Goal: Task Accomplishment & Management: Use online tool/utility

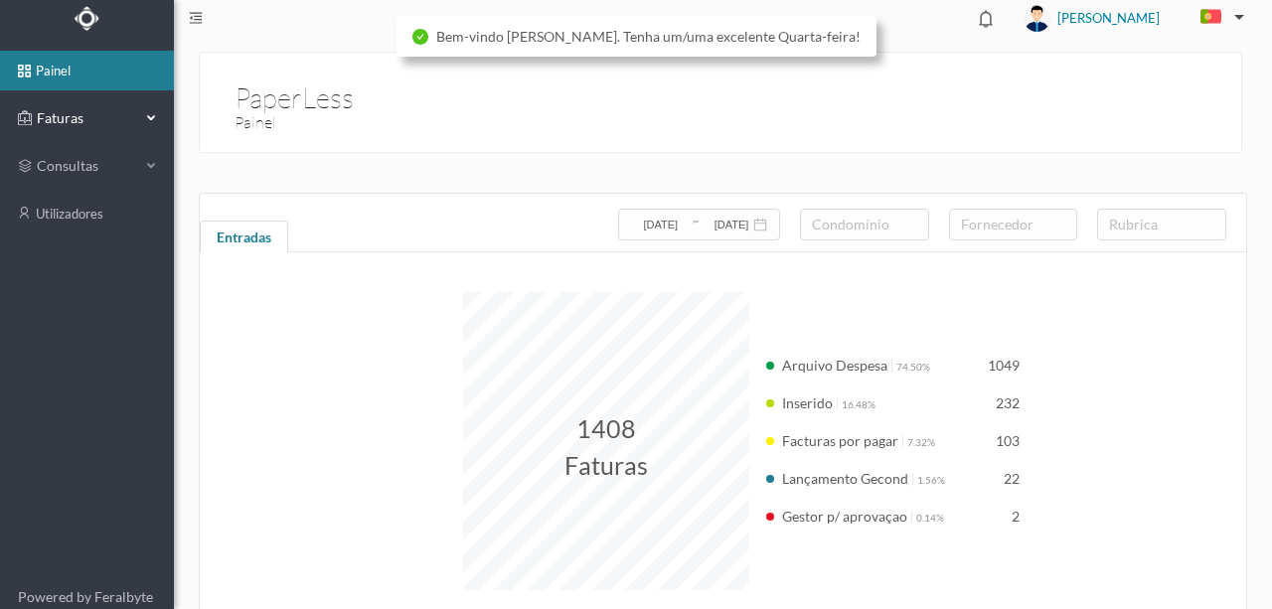
click at [70, 115] on span "Faturas" at bounding box center [86, 118] width 109 height 20
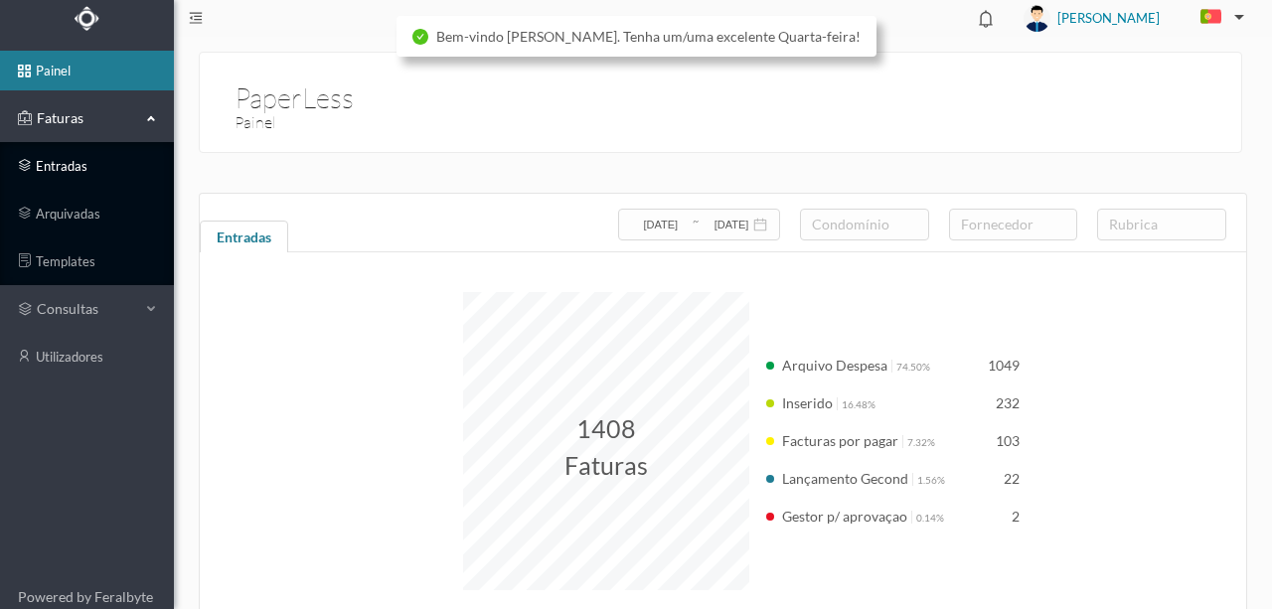
click at [60, 165] on link "entradas" at bounding box center [87, 166] width 174 height 40
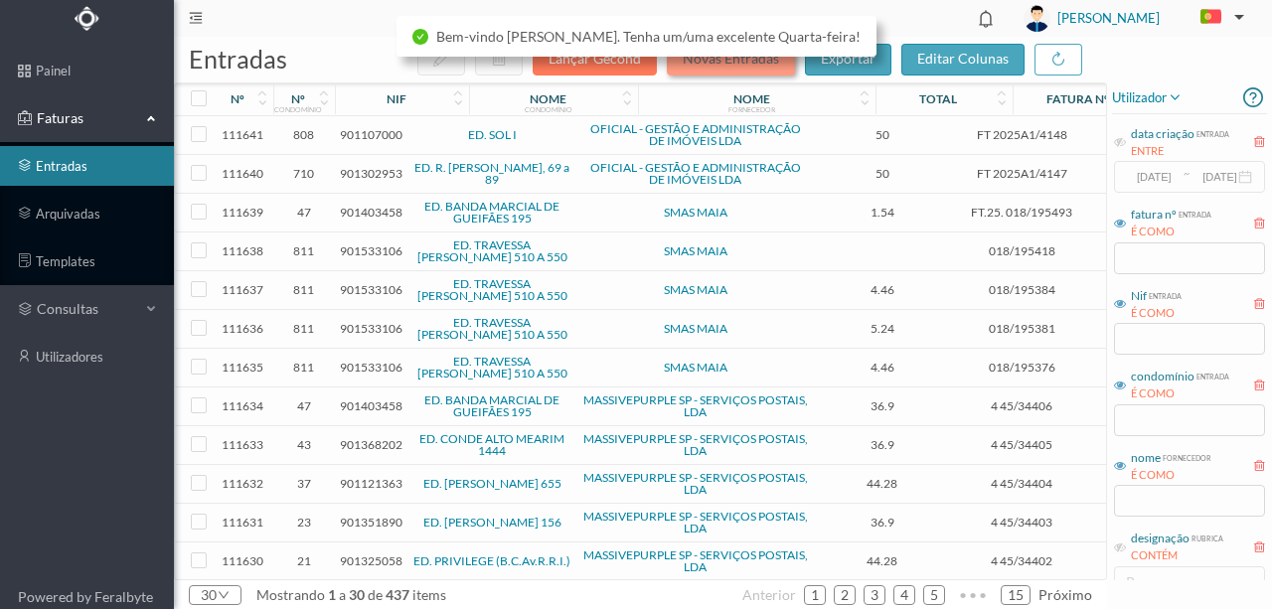
click at [716, 70] on button "Novas Entradas" at bounding box center [731, 60] width 128 height 32
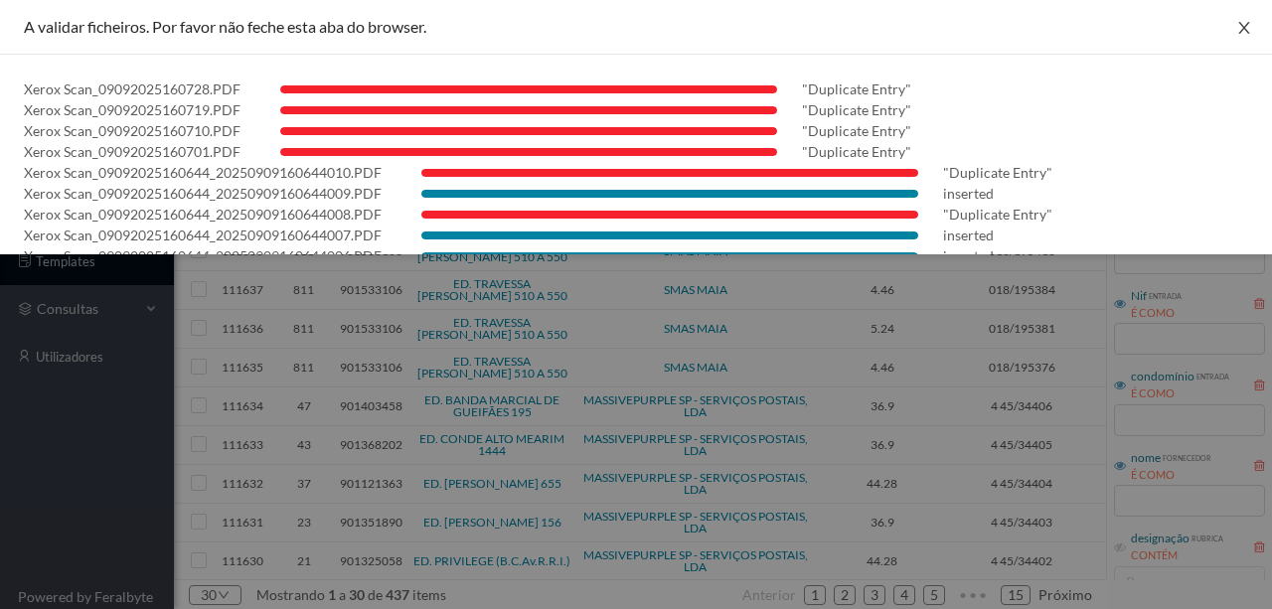
click at [1241, 31] on icon "icon: close" at bounding box center [1243, 28] width 11 height 12
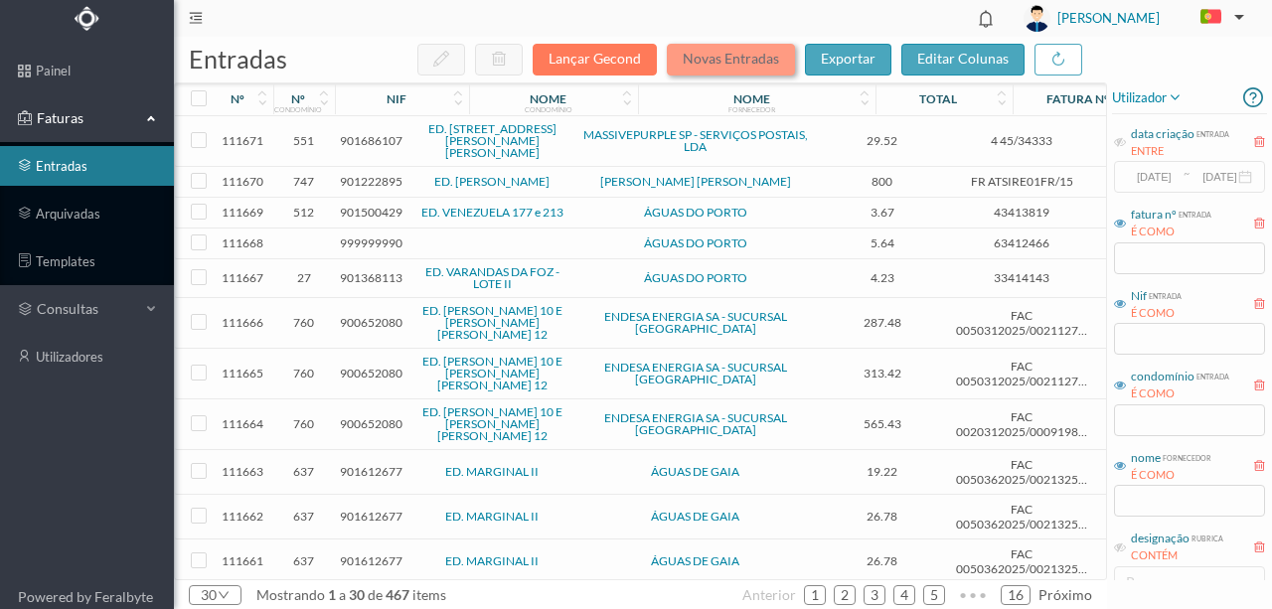
click at [711, 64] on button "Novas Entradas" at bounding box center [731, 60] width 128 height 32
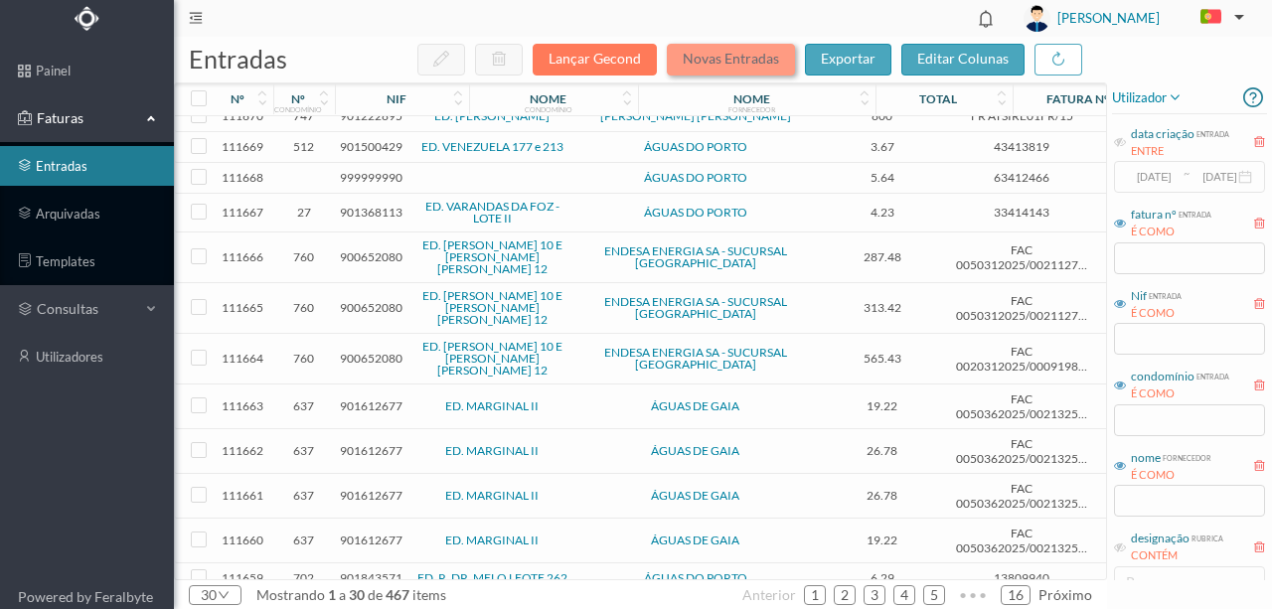
scroll to position [132, 0]
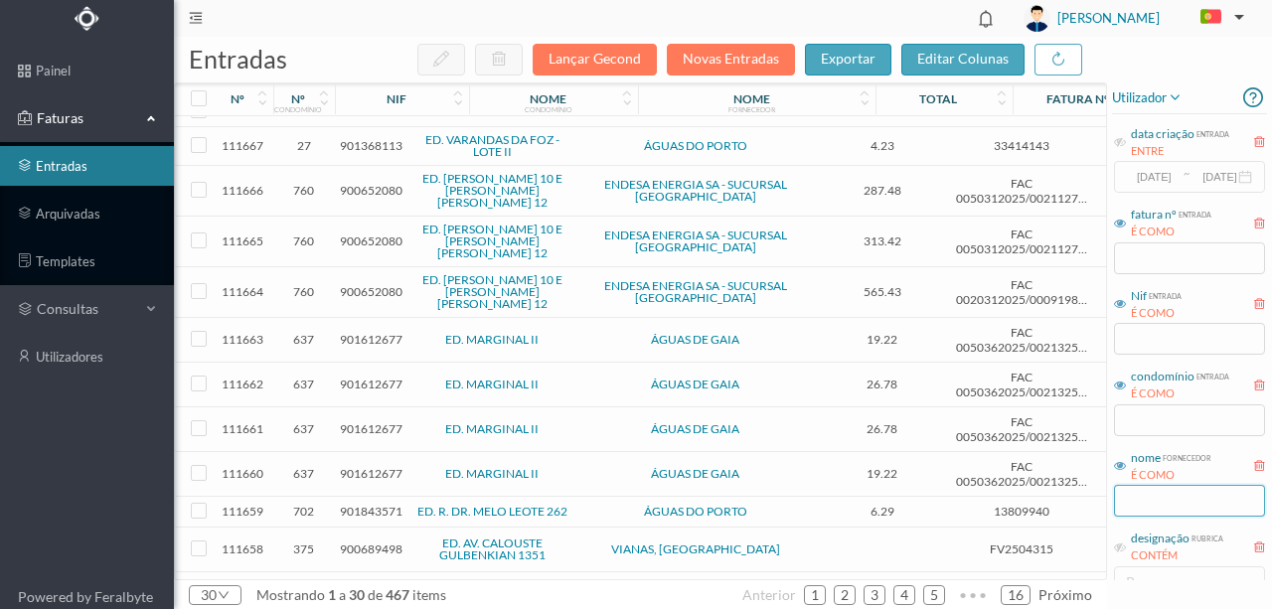
click at [1179, 505] on input "text" at bounding box center [1189, 501] width 151 height 32
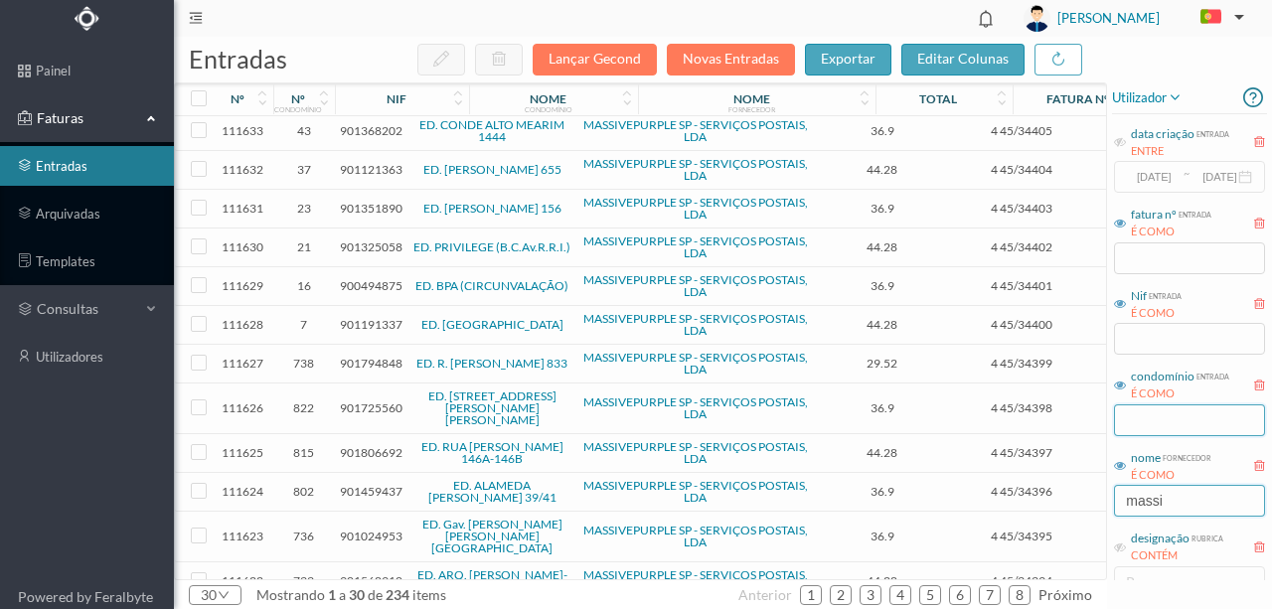
type input "massi"
click at [1125, 413] on input "text" at bounding box center [1189, 421] width 151 height 32
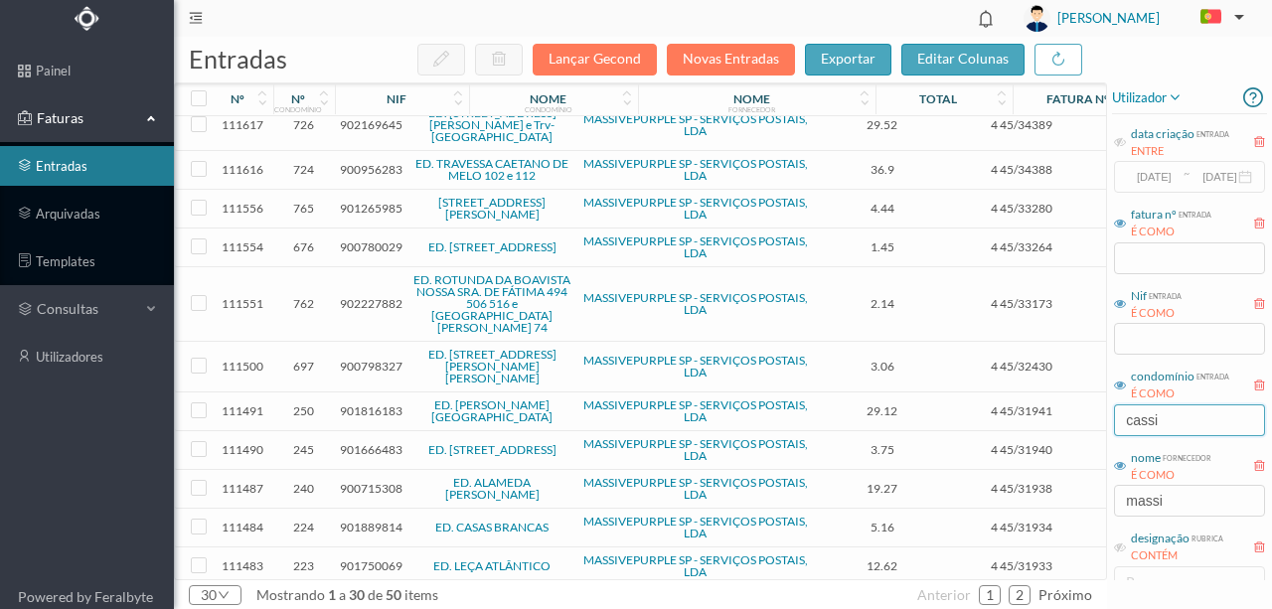
scroll to position [0, 0]
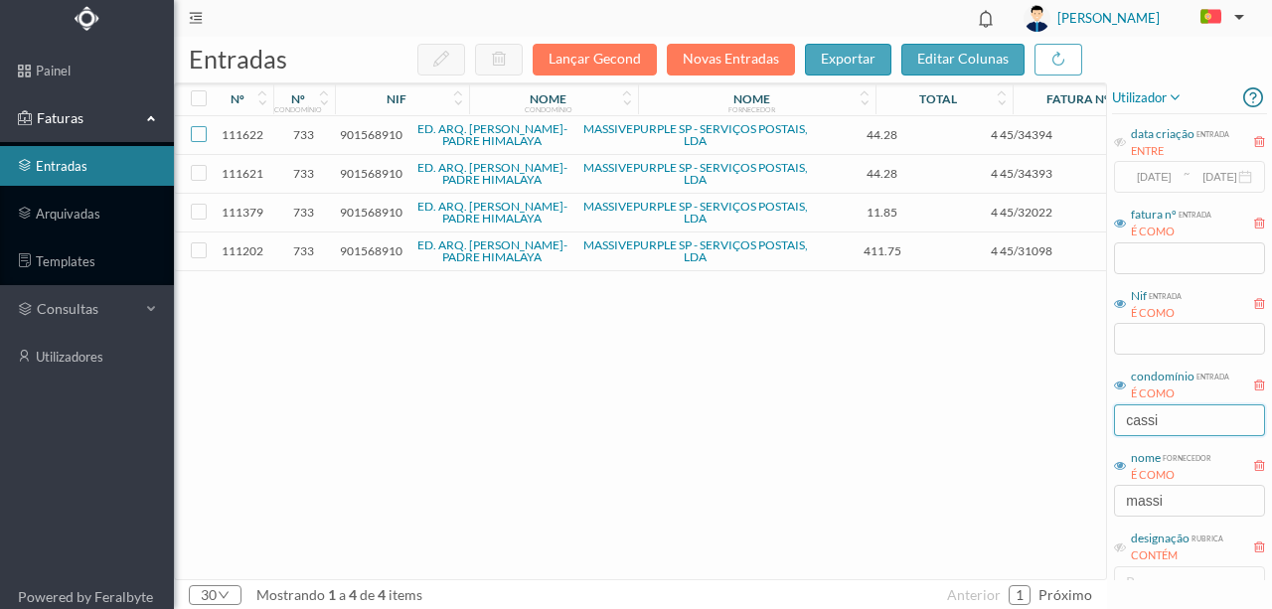
type input "cassi"
click at [199, 134] on input "checkbox" at bounding box center [199, 134] width 16 height 16
checkbox input "true"
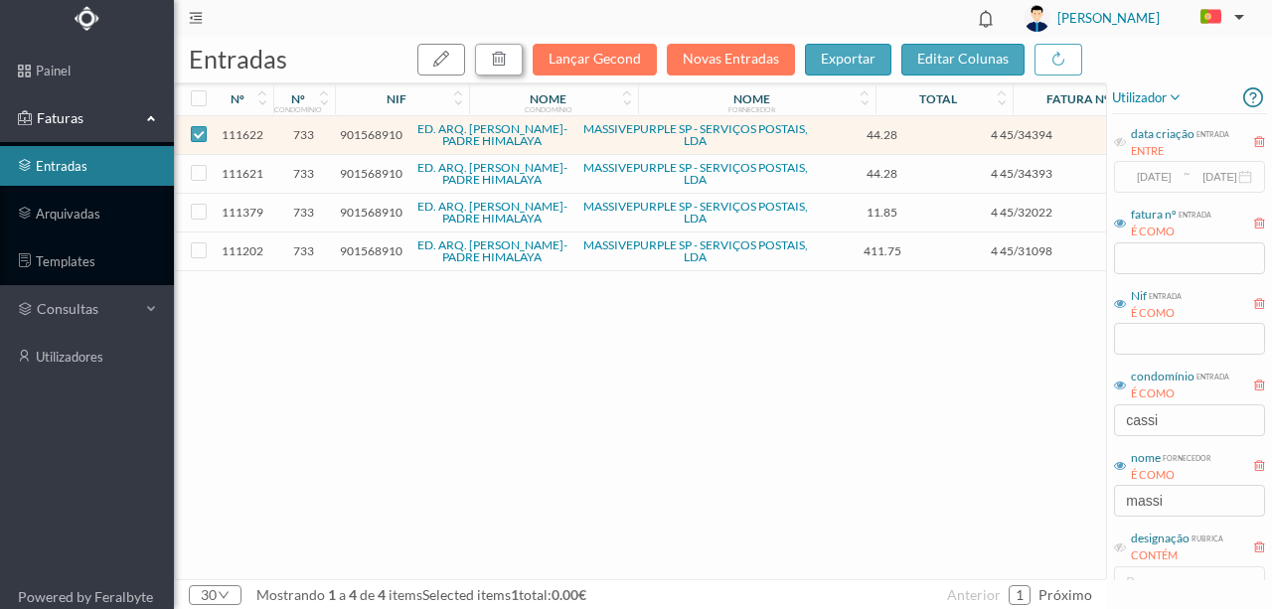
click at [504, 62] on icon "button" at bounding box center [499, 59] width 16 height 16
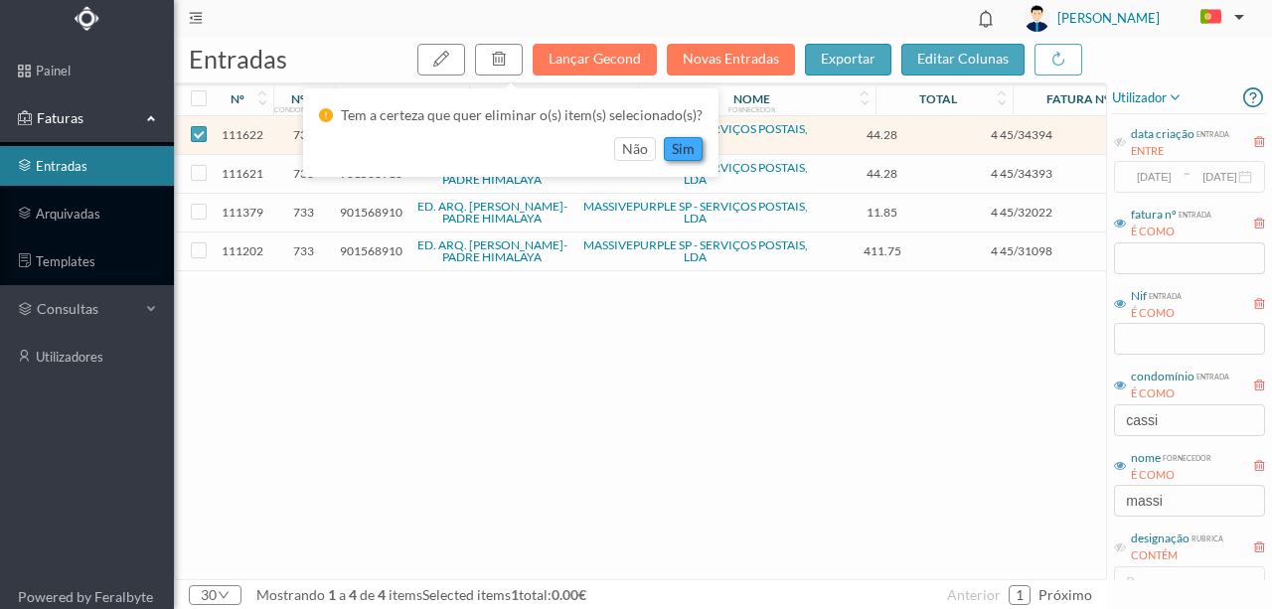
click at [674, 149] on button "sim" at bounding box center [683, 149] width 39 height 24
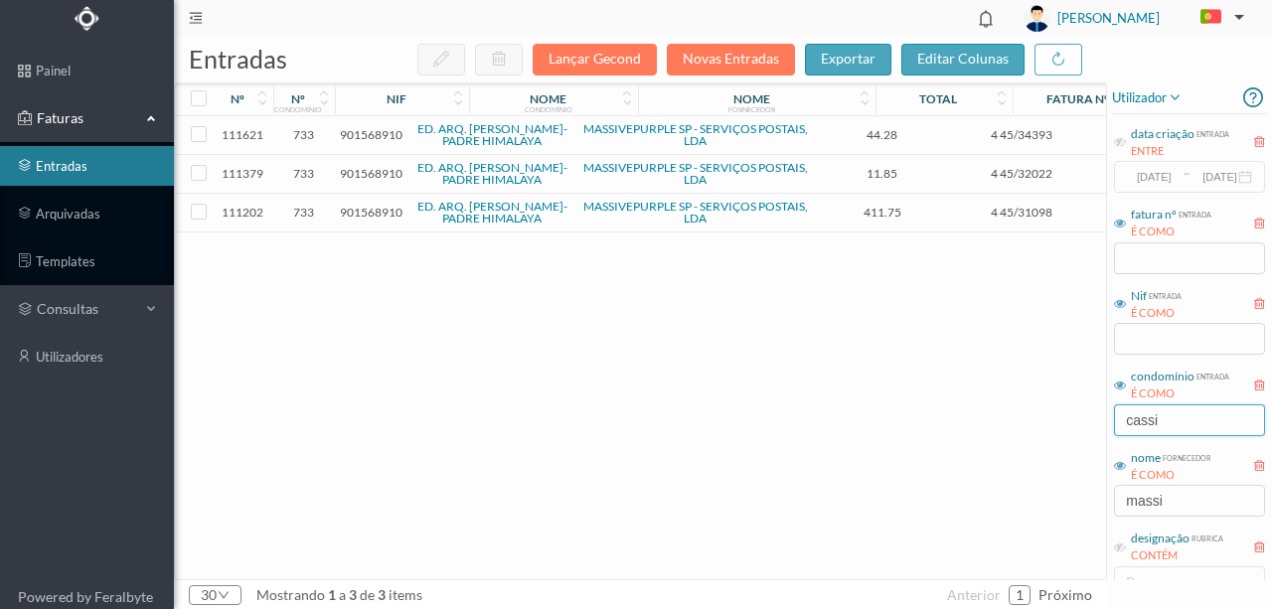
drag, startPoint x: 1191, startPoint y: 419, endPoint x: 1088, endPoint y: 419, distance: 102.4
click at [1088, 419] on div "entradas Lançar Gecond Novas Entradas exportar editar colunas nº nº condomínio …" at bounding box center [723, 323] width 1098 height 572
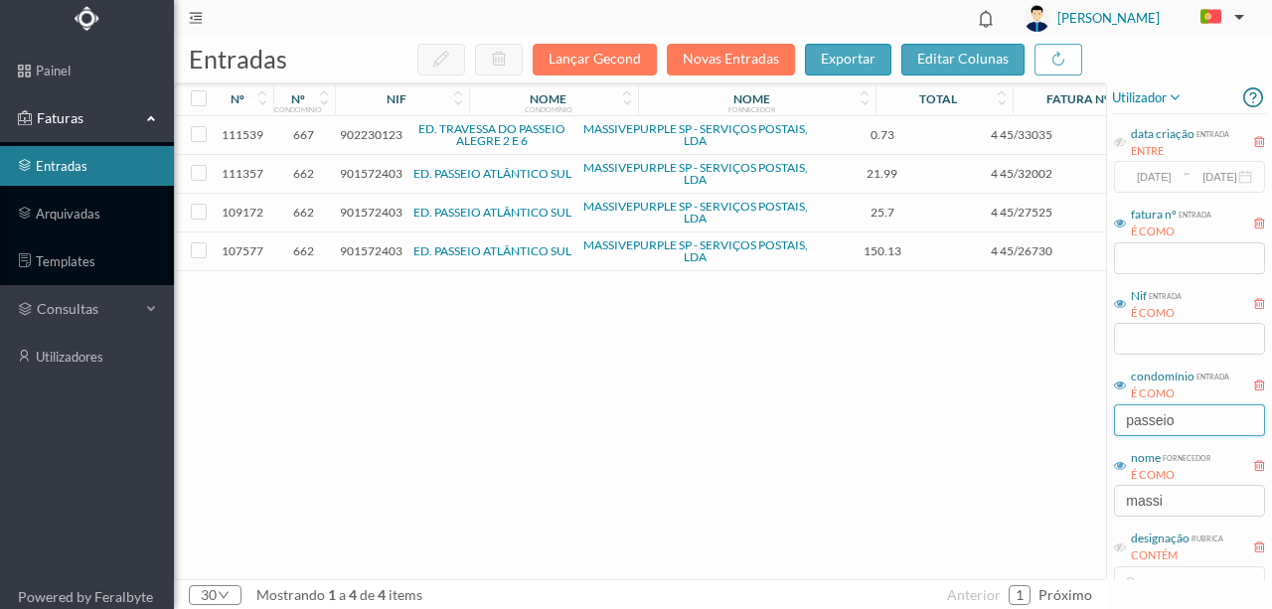
type input "passeio"
click at [704, 63] on button "Novas Entradas" at bounding box center [731, 60] width 128 height 32
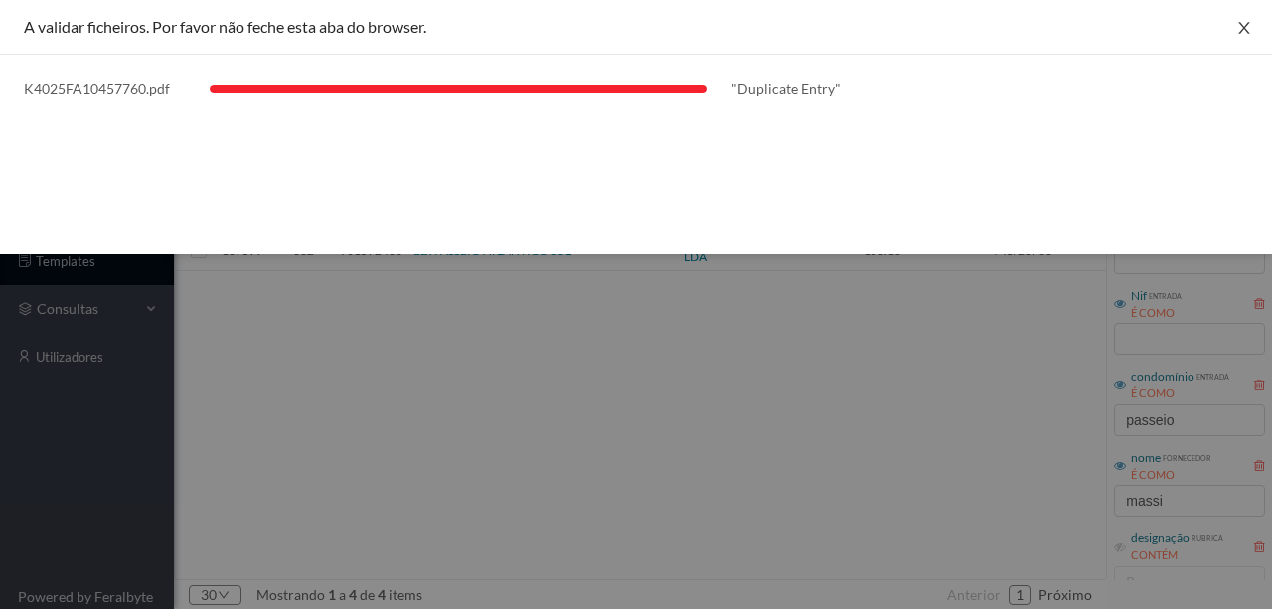
drag, startPoint x: 1239, startPoint y: 22, endPoint x: 1228, endPoint y: 34, distance: 16.2
click at [1238, 23] on icon "icon: close" at bounding box center [1244, 28] width 16 height 16
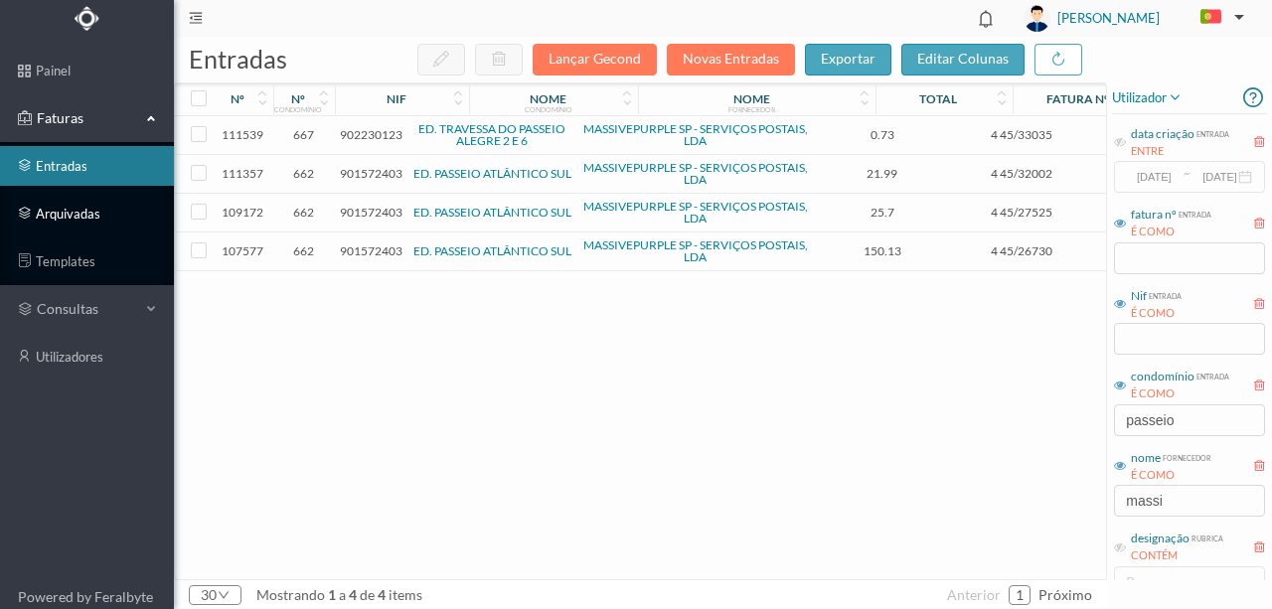
click at [84, 214] on link "arquivadas" at bounding box center [87, 214] width 174 height 40
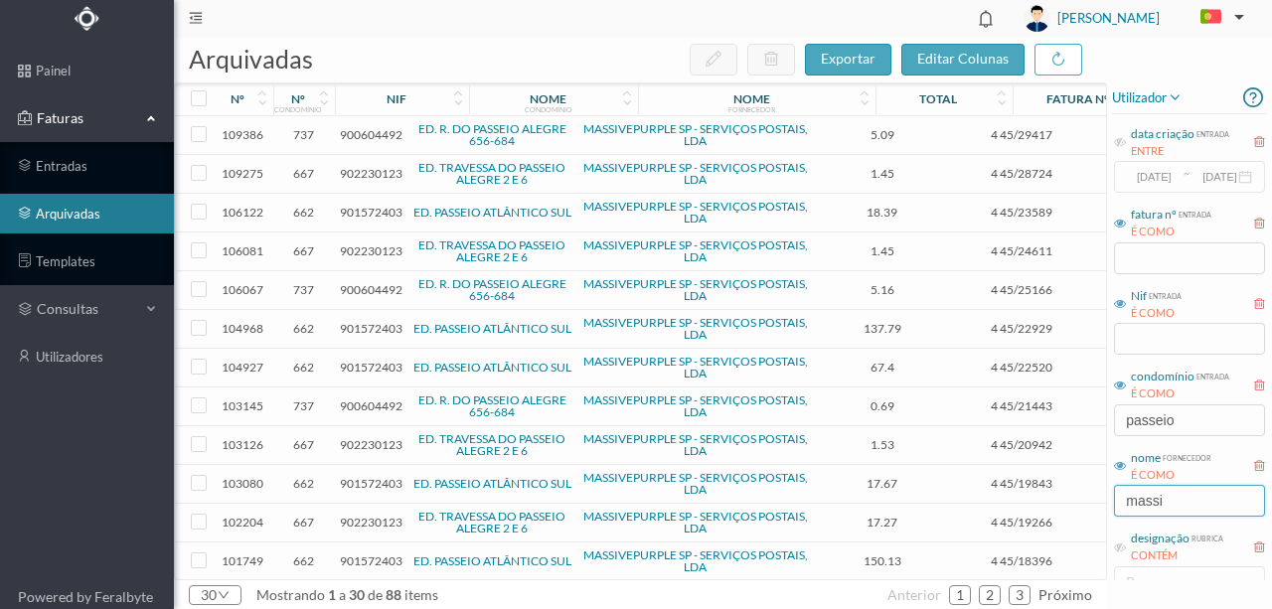
drag, startPoint x: 1181, startPoint y: 496, endPoint x: 919, endPoint y: 492, distance: 261.4
click at [926, 497] on div "arquivadas exportar editar colunas nº nº condomínio nif nome condomínio nome fo…" at bounding box center [723, 323] width 1098 height 572
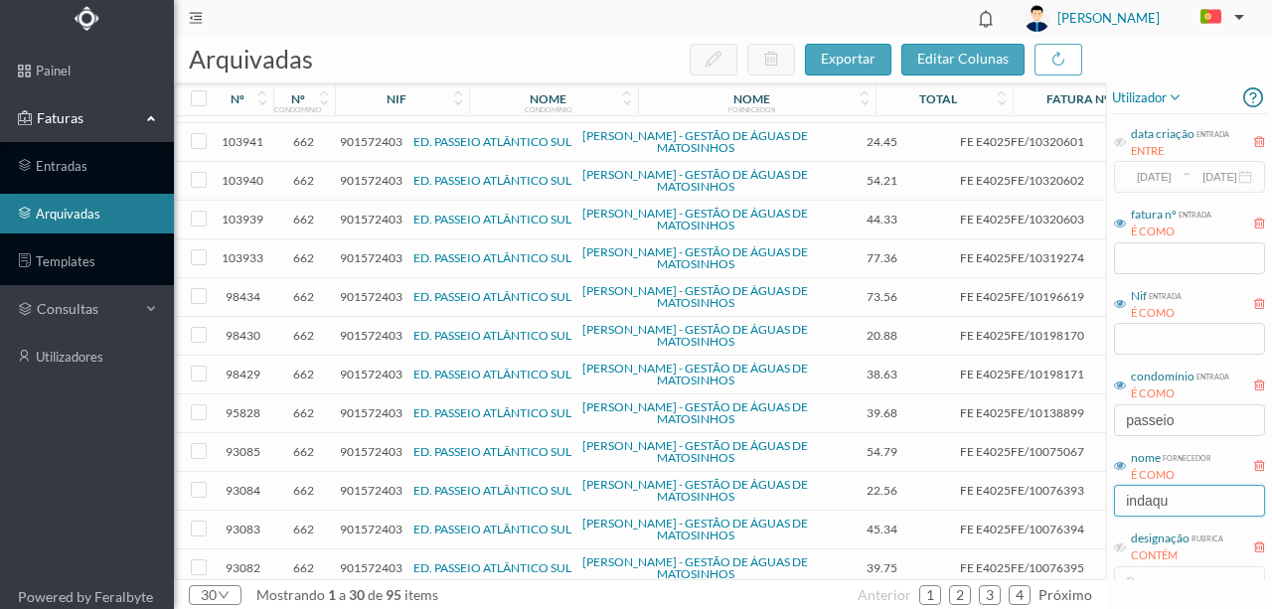
scroll to position [132, 0]
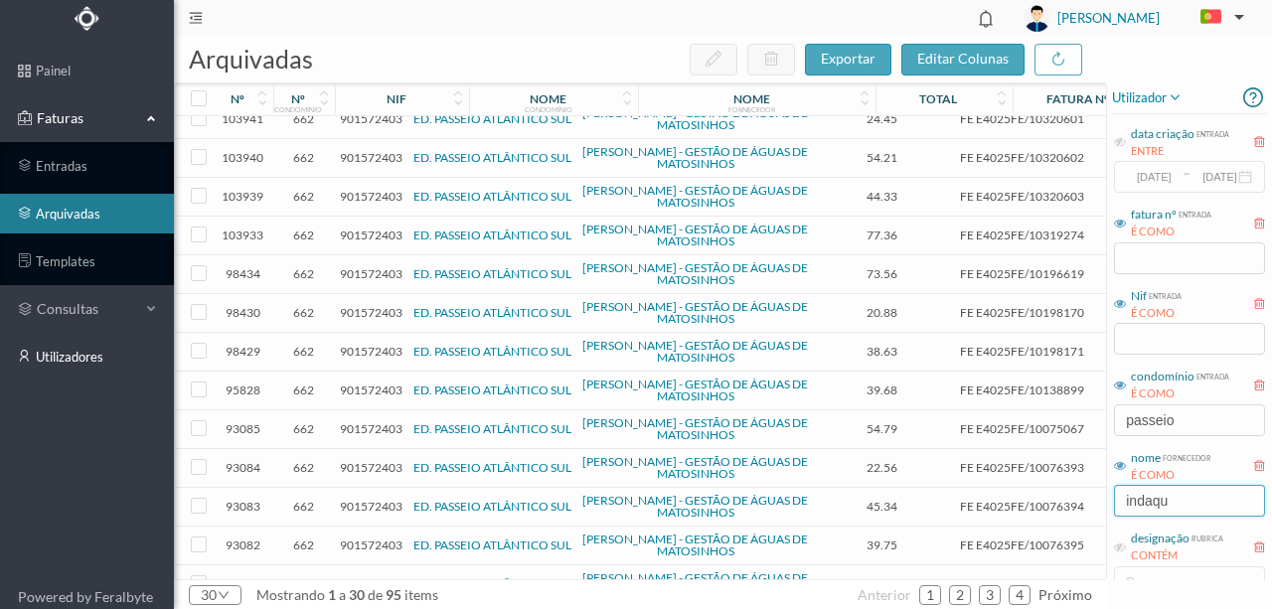
type input "indaqu"
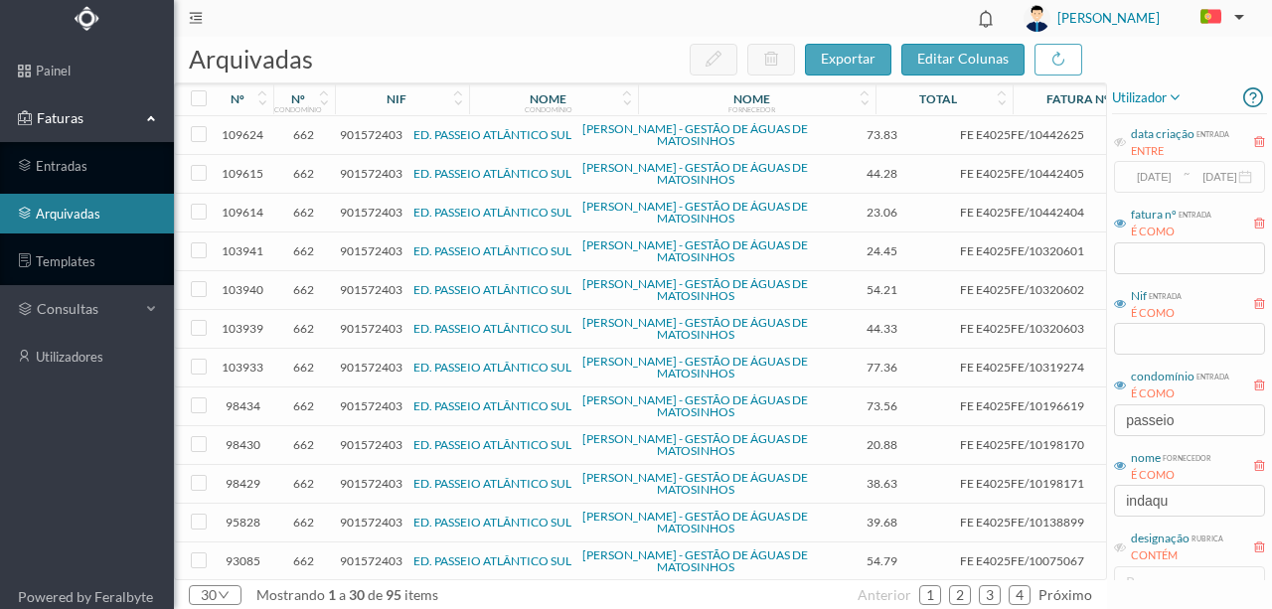
scroll to position [0, 0]
click at [1129, 256] on input "text" at bounding box center [1189, 259] width 151 height 32
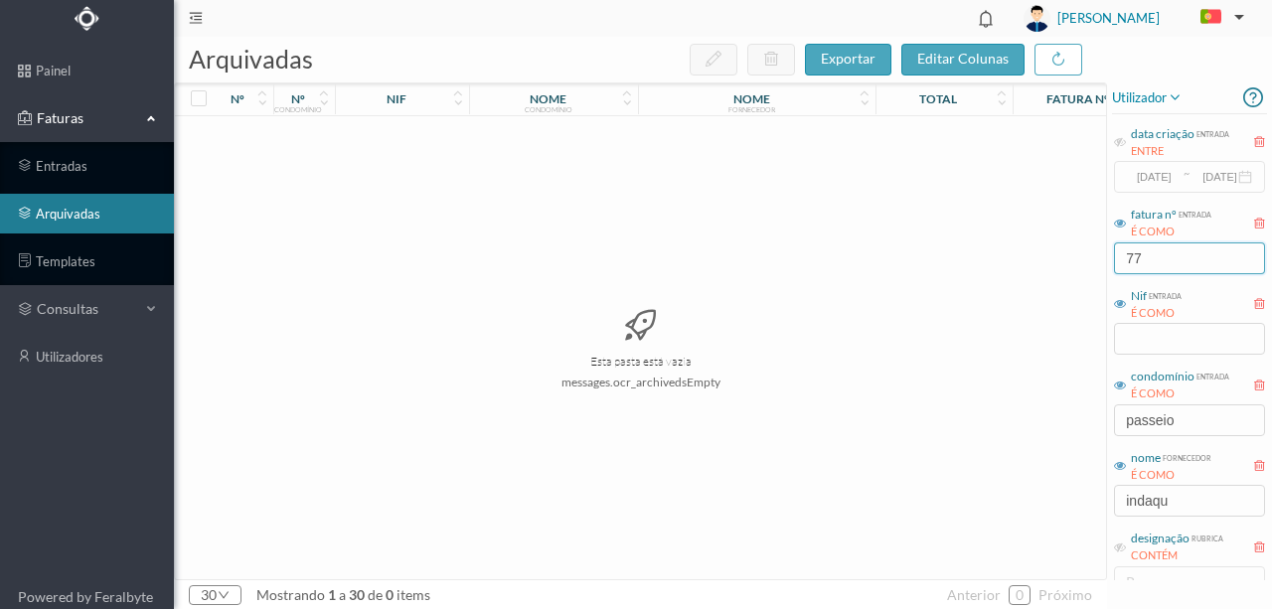
type input "7"
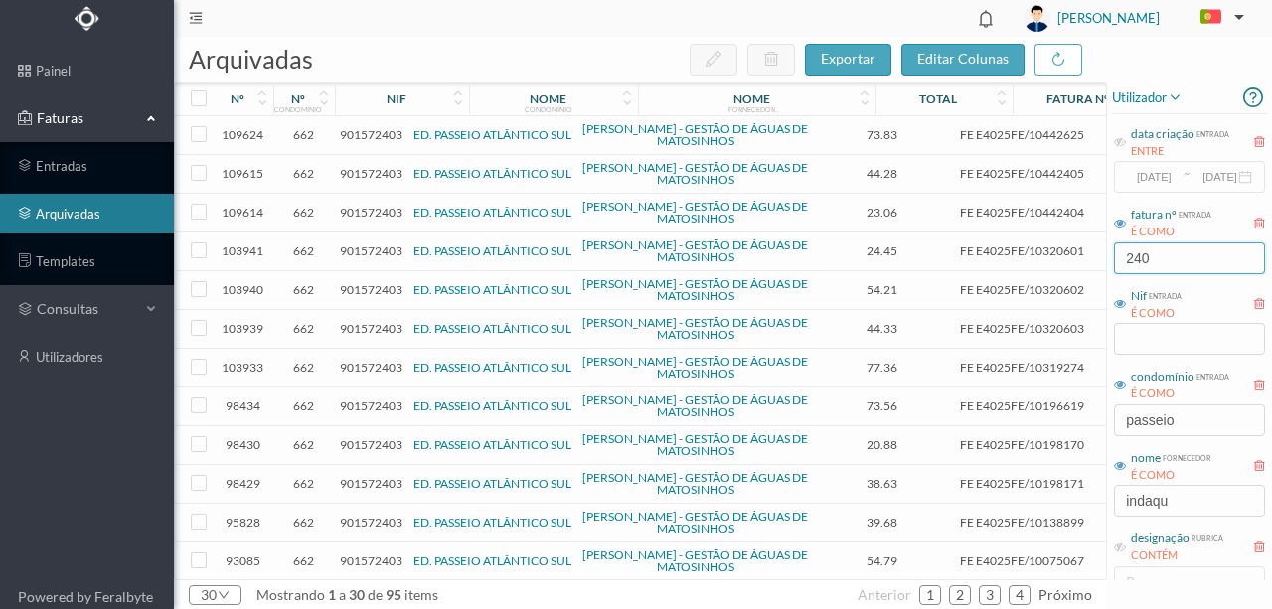
type input "2406"
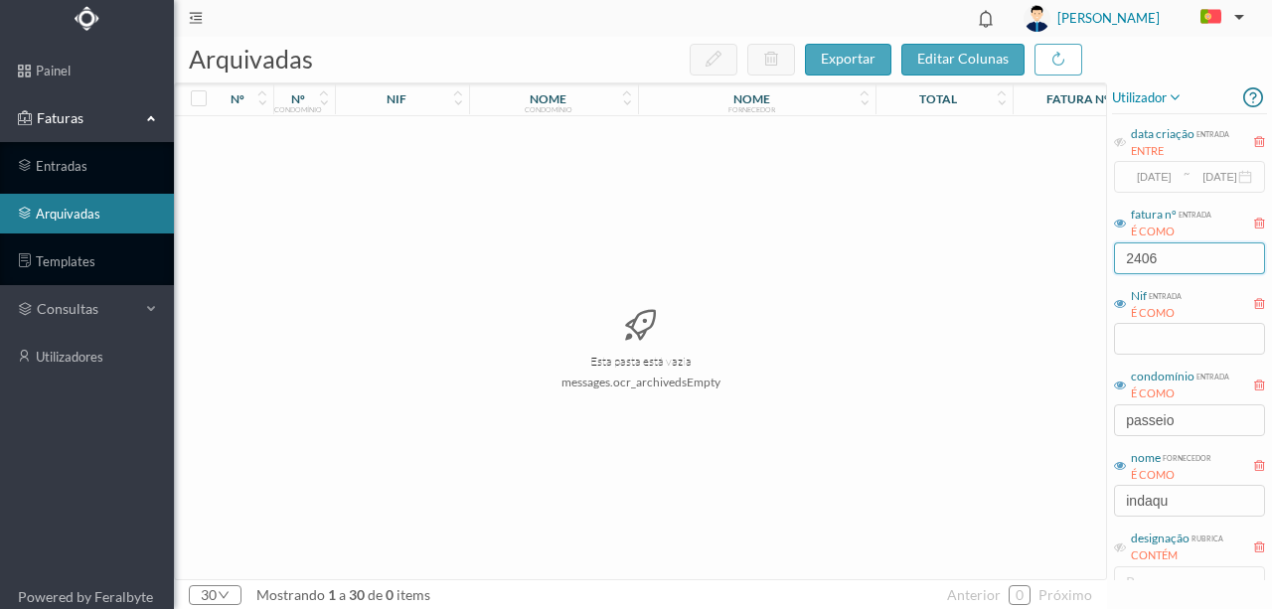
drag, startPoint x: 1193, startPoint y: 268, endPoint x: 1068, endPoint y: 276, distance: 124.5
click at [1068, 276] on div "arquivadas exportar editar colunas nº nº condomínio nif nome condomínio nome fo…" at bounding box center [723, 323] width 1098 height 572
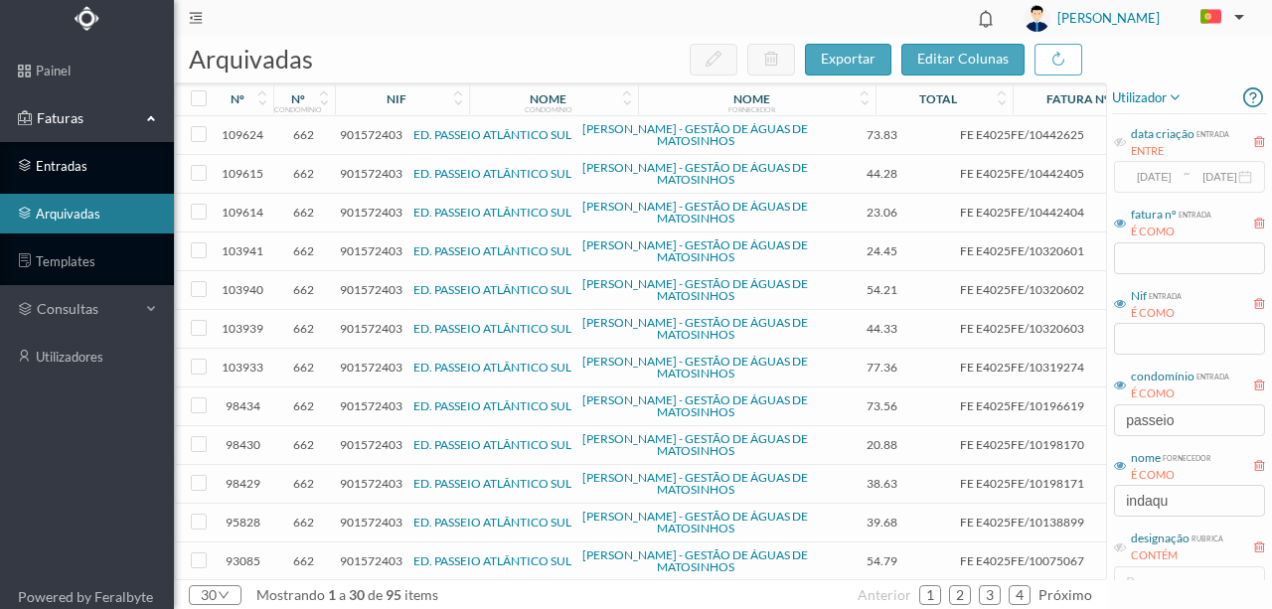
click at [62, 163] on link "entradas" at bounding box center [87, 166] width 174 height 40
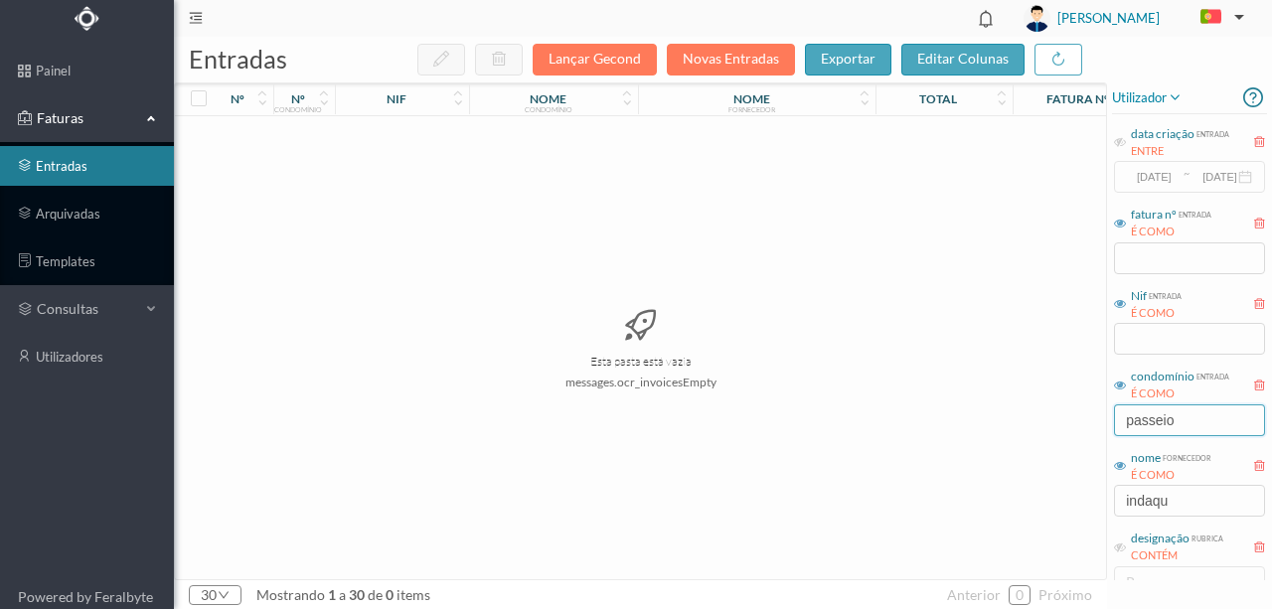
drag, startPoint x: 1197, startPoint y: 421, endPoint x: 964, endPoint y: 426, distance: 232.6
click at [993, 417] on div "entradas Lançar Gecond Novas Entradas exportar editar colunas nº nº condomínio …" at bounding box center [723, 323] width 1098 height 572
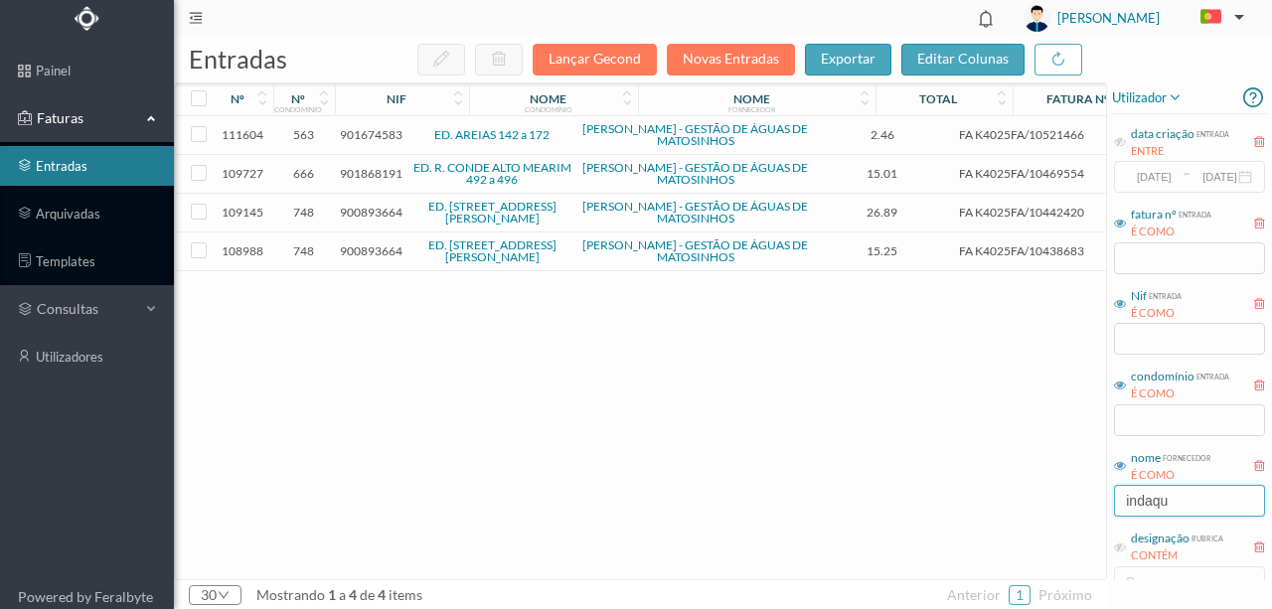
drag, startPoint x: 1197, startPoint y: 498, endPoint x: 968, endPoint y: 498, distance: 228.6
click at [978, 500] on div "entradas Lançar Gecond Novas Entradas exportar editar colunas nº nº condomínio …" at bounding box center [723, 323] width 1098 height 572
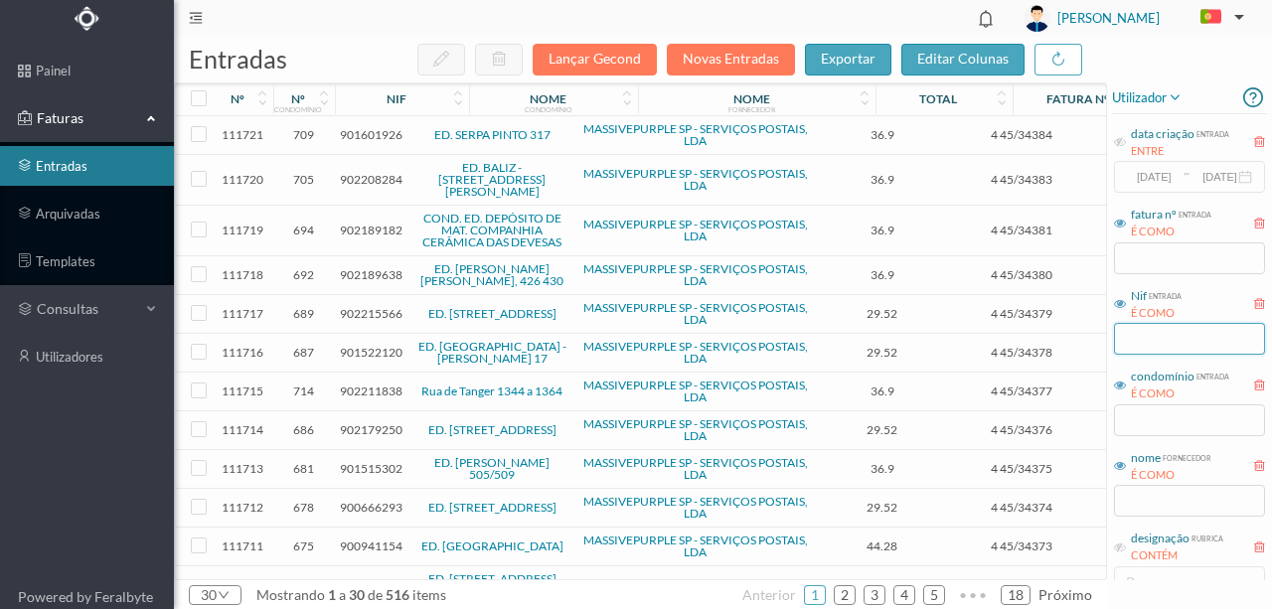
click at [1130, 340] on input "text" at bounding box center [1189, 339] width 151 height 32
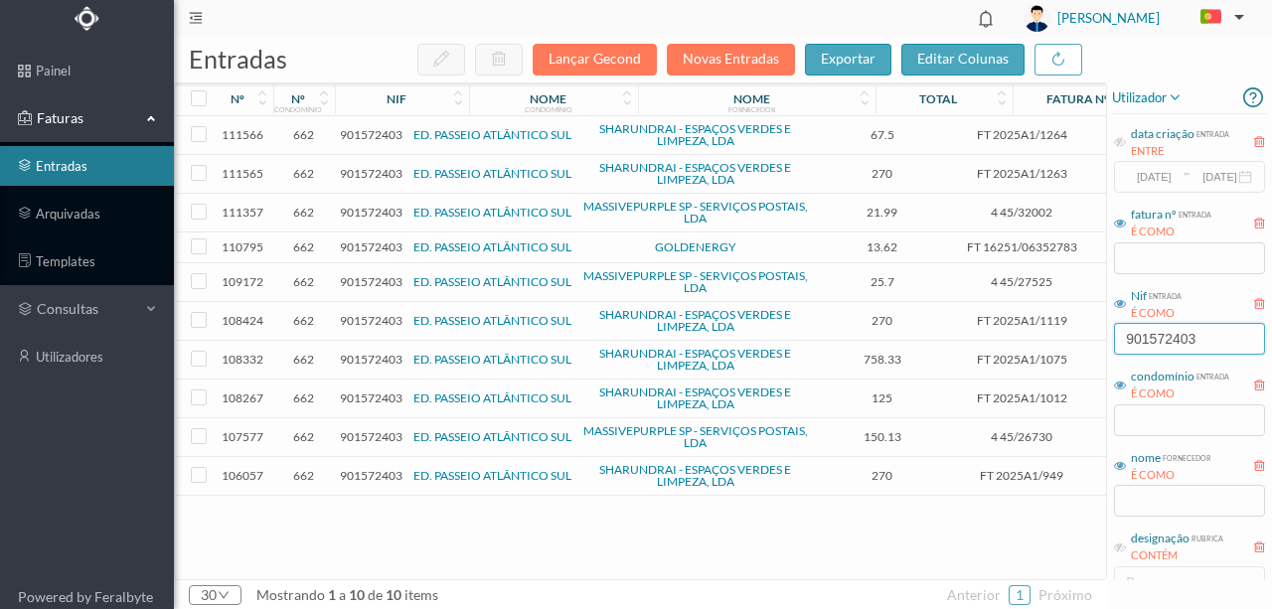
type input "901572403"
click at [521, 531] on div "111566 662 901572403 ED. PASSEIO ATLÂNTICO SUL SHARUNDRAI - ESPAÇOS VERDES E LI…" at bounding box center [759, 347] width 1169 height 463
click at [380, 246] on span "901572403" at bounding box center [371, 247] width 63 height 15
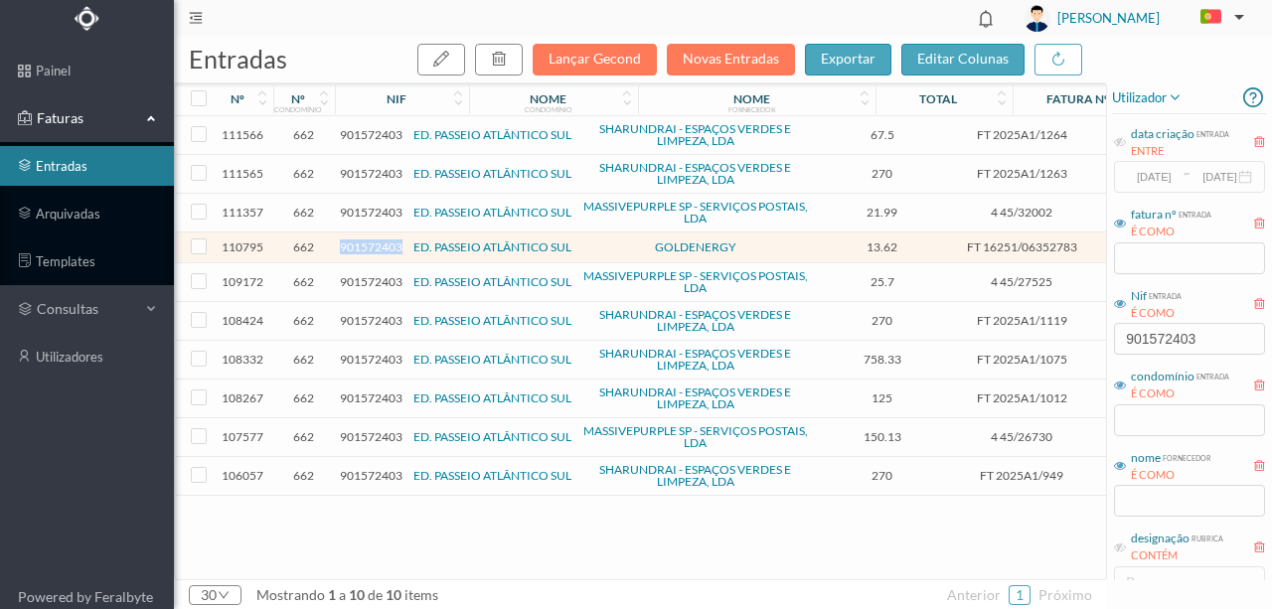
click at [380, 246] on span "901572403" at bounding box center [371, 247] width 63 height 15
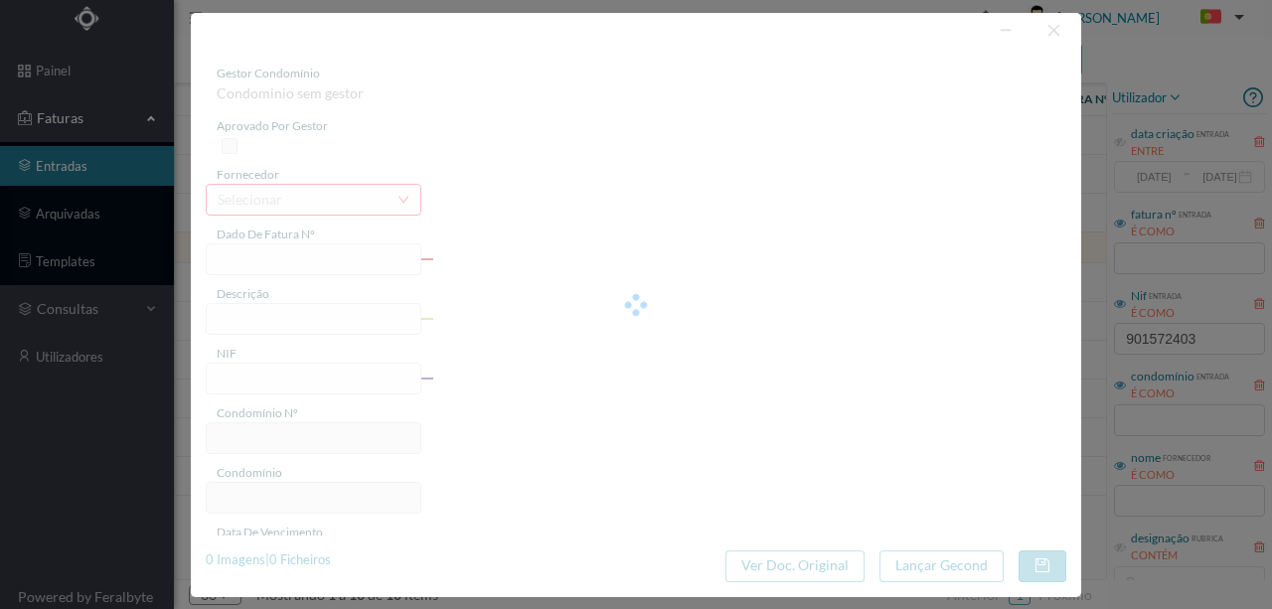
type input "FT 16251/06352783"
type input "untos com Ra"
type input "901572403"
type input "Invalid date"
type input "[DATE]"
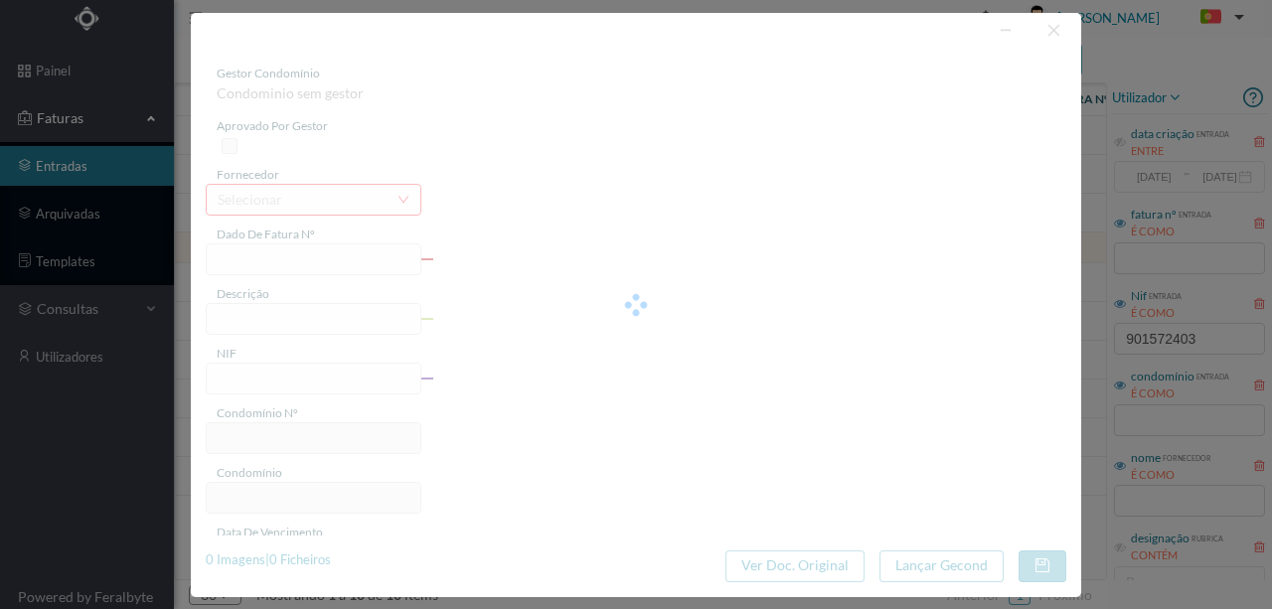
type input "13.62"
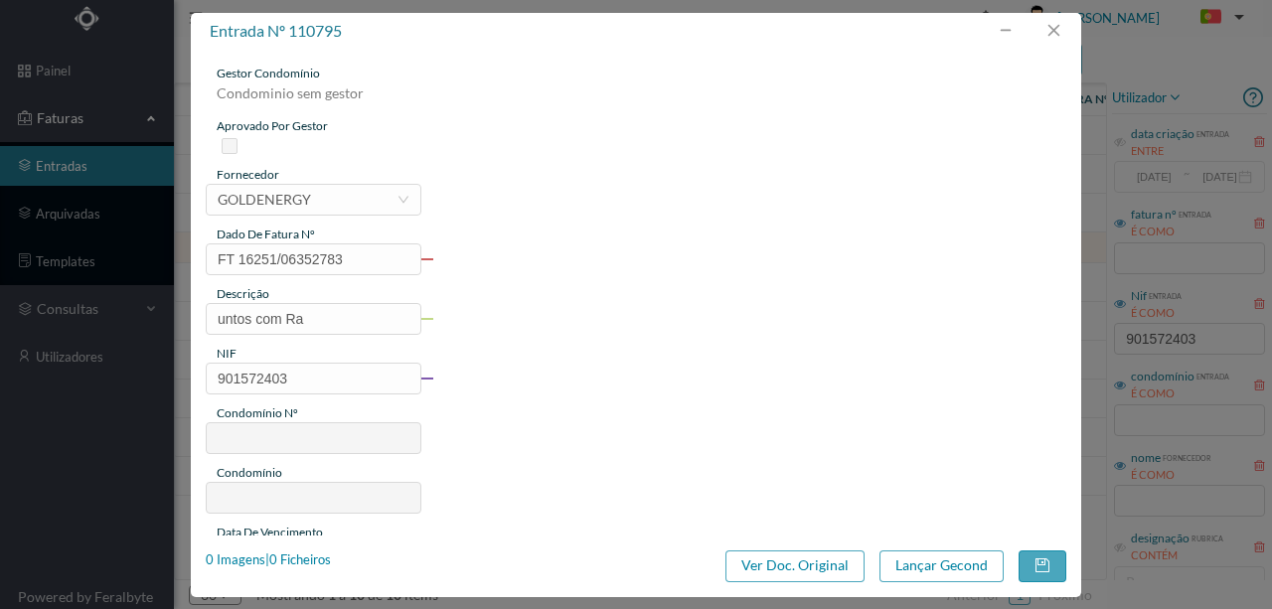
type input "662"
type input "ED. PASSEIO ATLÂNTICO SUL"
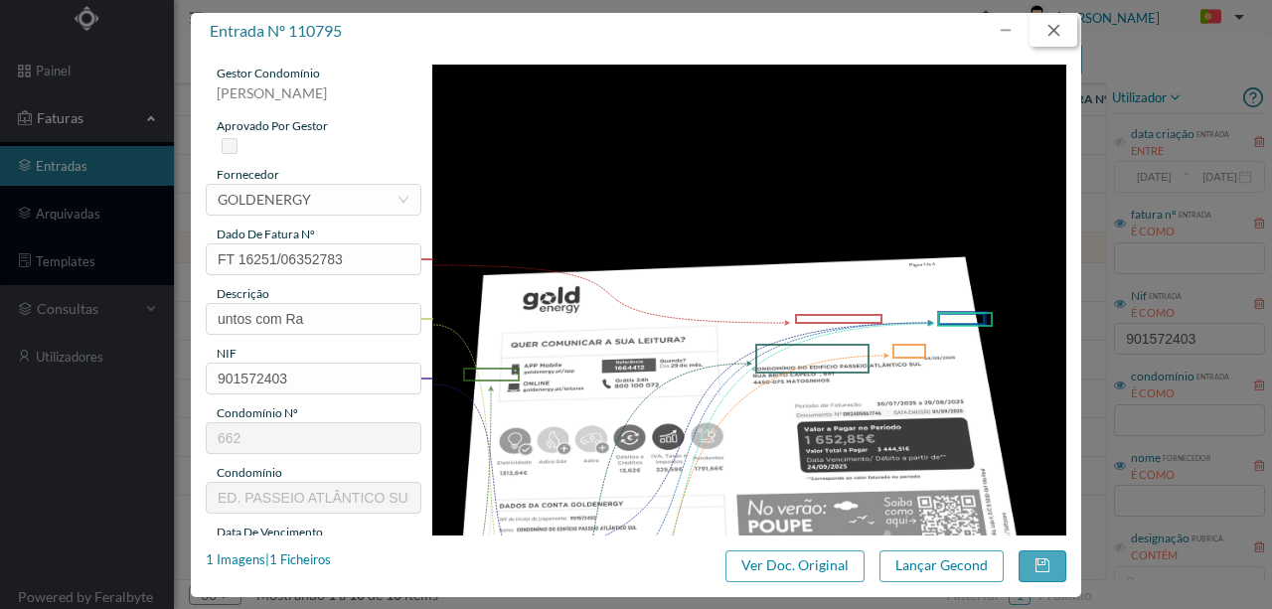
click at [1061, 38] on button "button" at bounding box center [1054, 31] width 48 height 32
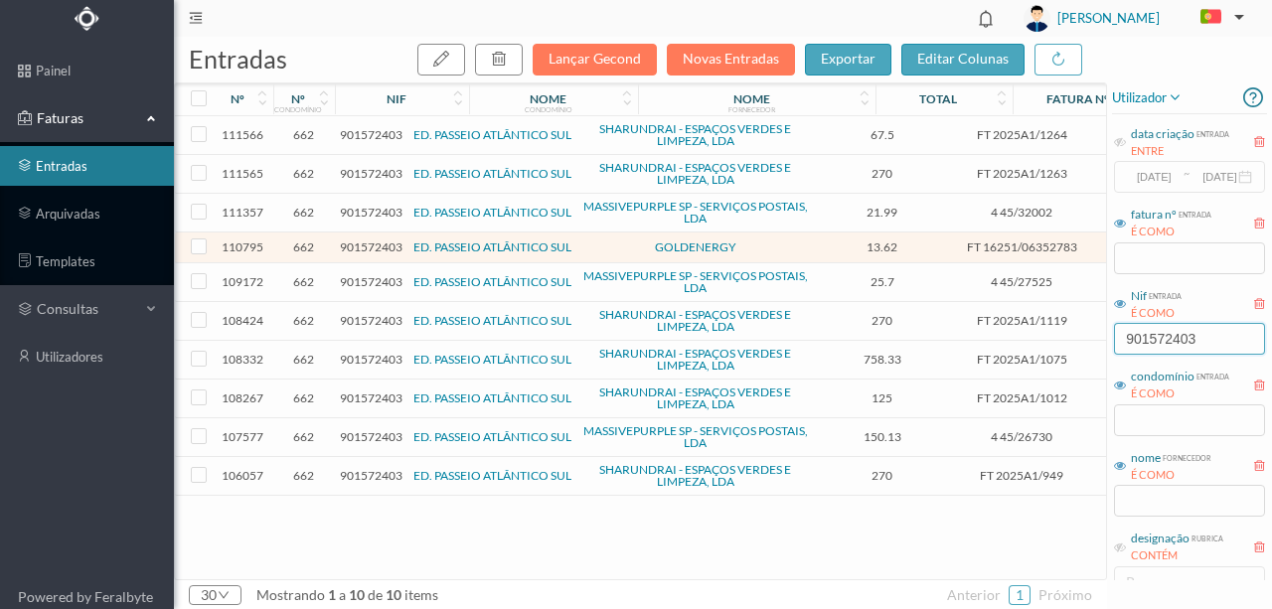
drag, startPoint x: 1214, startPoint y: 350, endPoint x: 1014, endPoint y: 316, distance: 202.6
click at [1041, 334] on div "entradas Lançar Gecond Novas Entradas exportar editar colunas nº nº condomínio …" at bounding box center [723, 323] width 1098 height 572
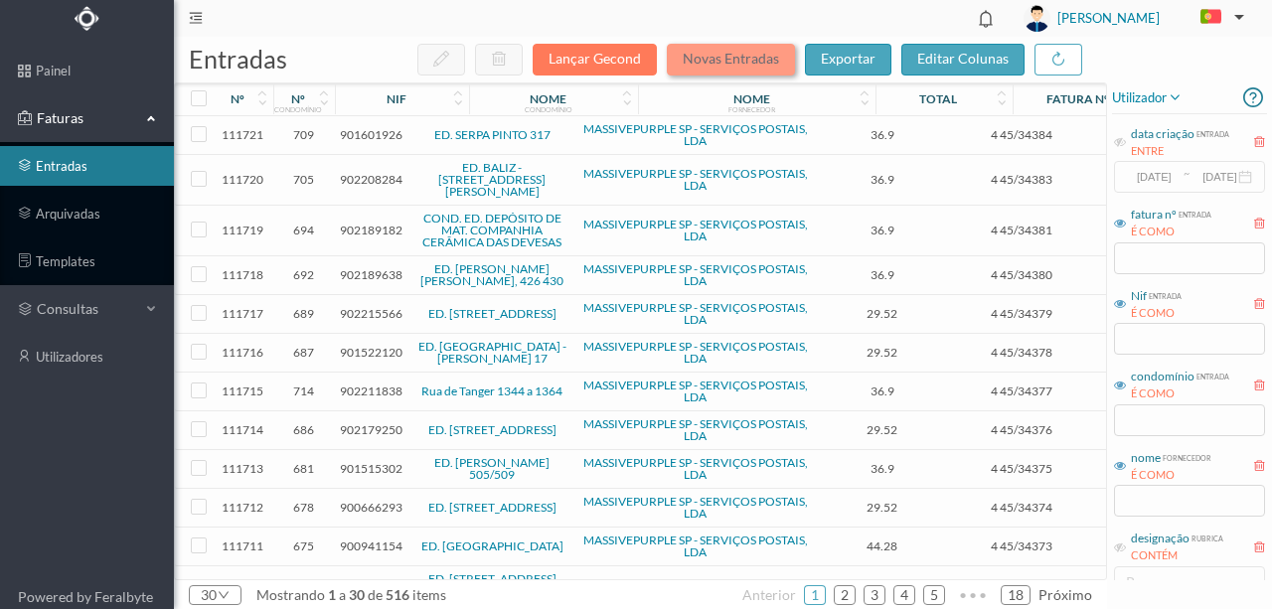
click at [696, 64] on button "Novas Entradas" at bounding box center [731, 60] width 128 height 32
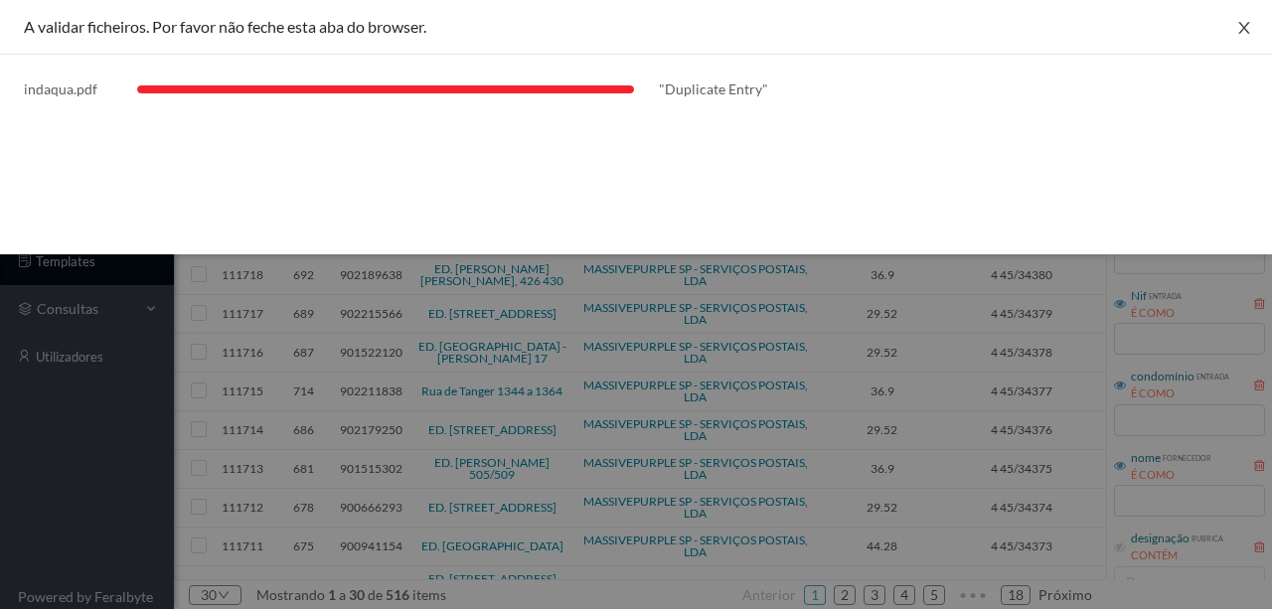
drag, startPoint x: 1249, startPoint y: 26, endPoint x: 1171, endPoint y: 95, distance: 104.9
click at [1249, 25] on icon "icon: close" at bounding box center [1244, 28] width 16 height 16
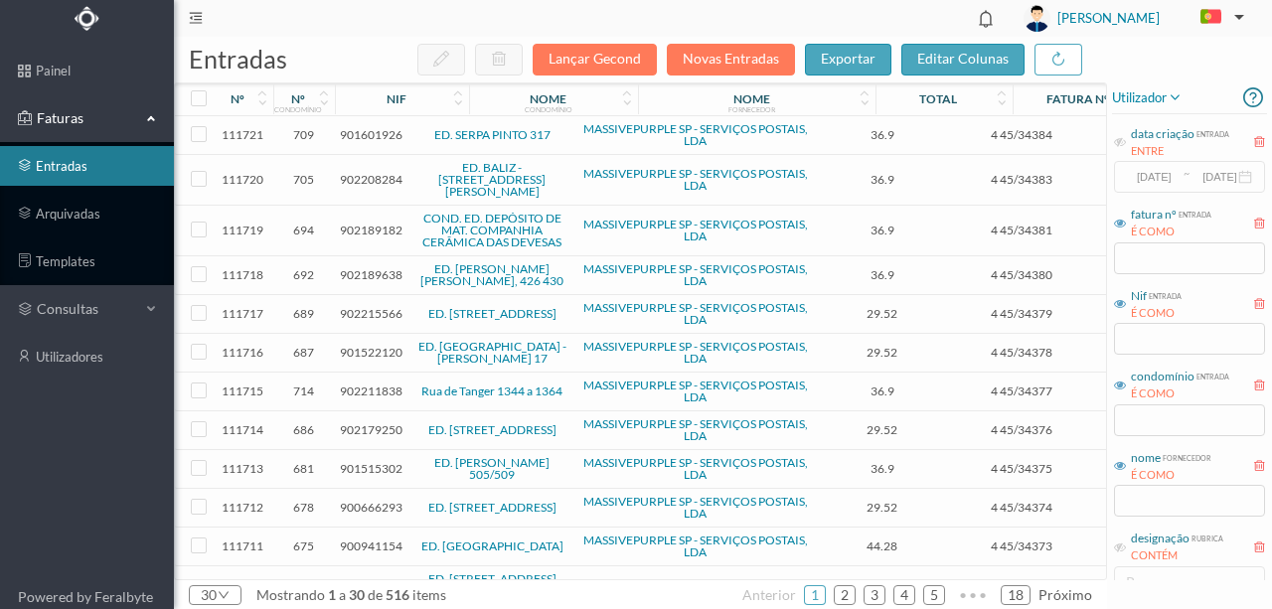
scroll to position [229, 0]
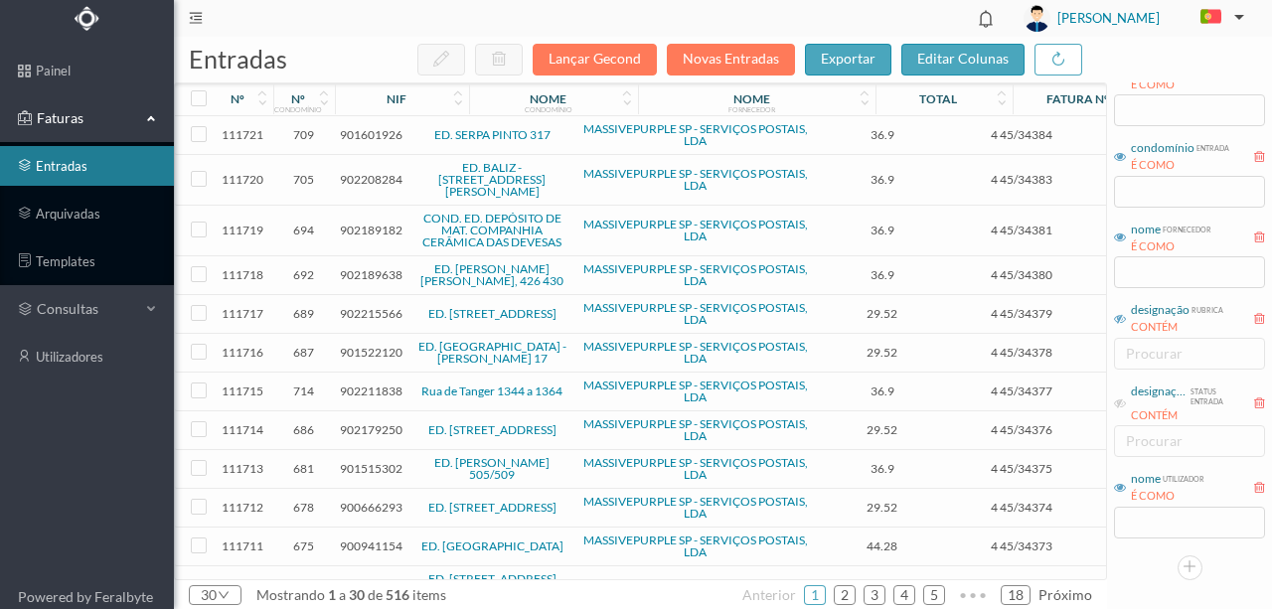
click at [1125, 321] on icon at bounding box center [1120, 319] width 12 height 12
click at [1134, 352] on div "procurar" at bounding box center [1185, 354] width 118 height 20
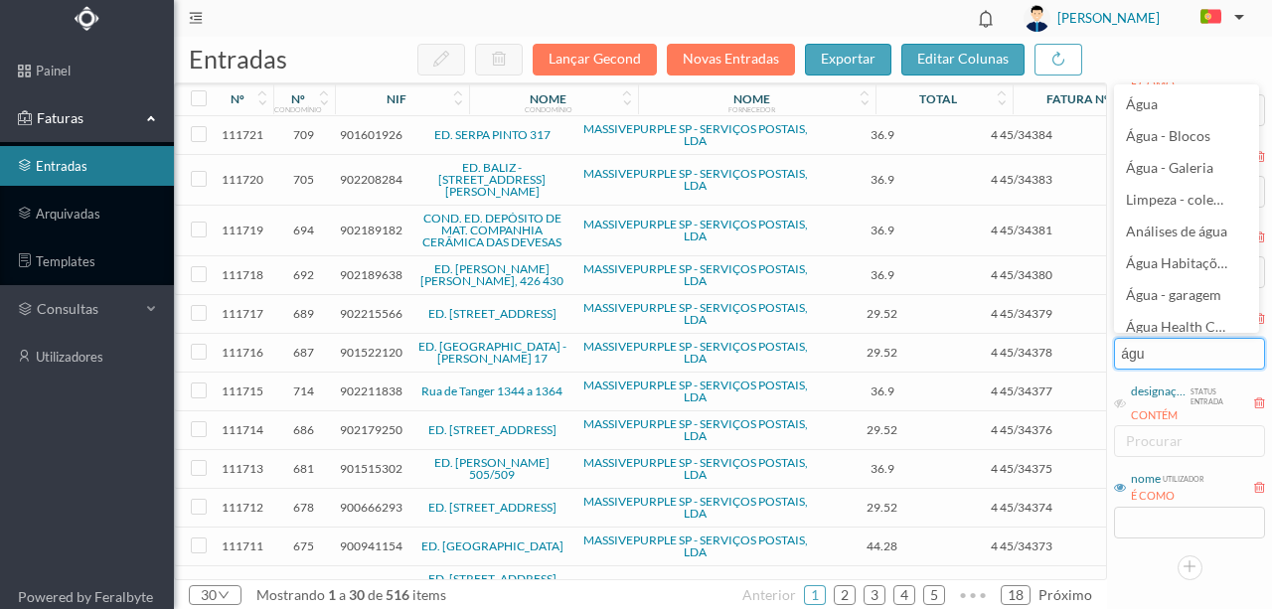
type input "água"
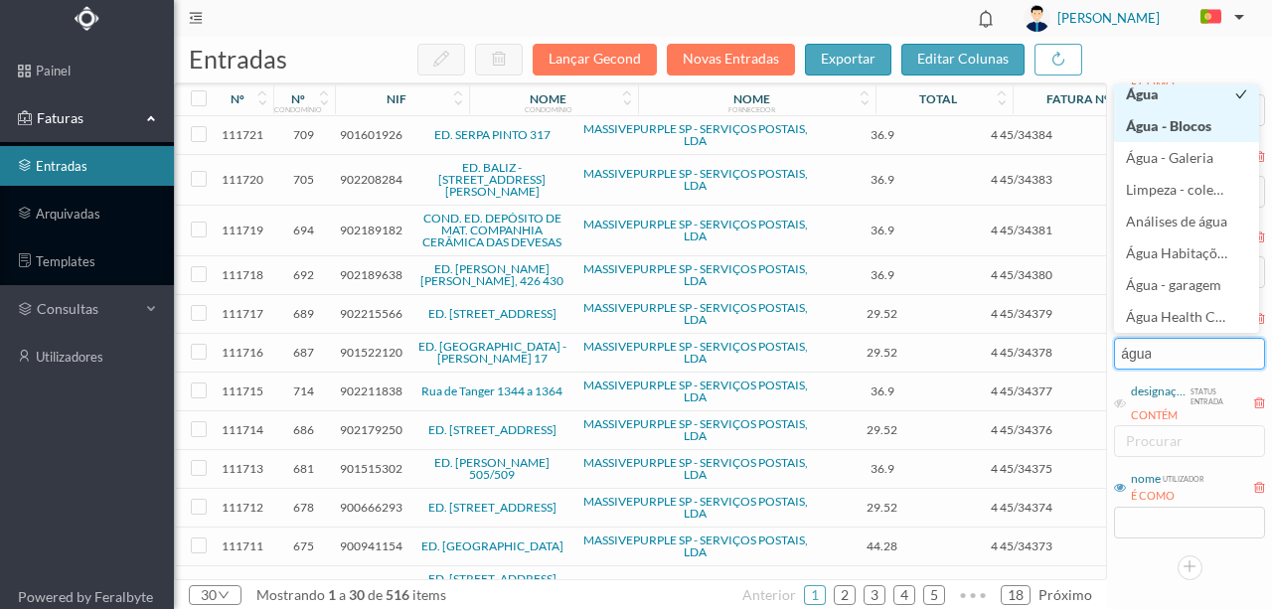
scroll to position [4, 0]
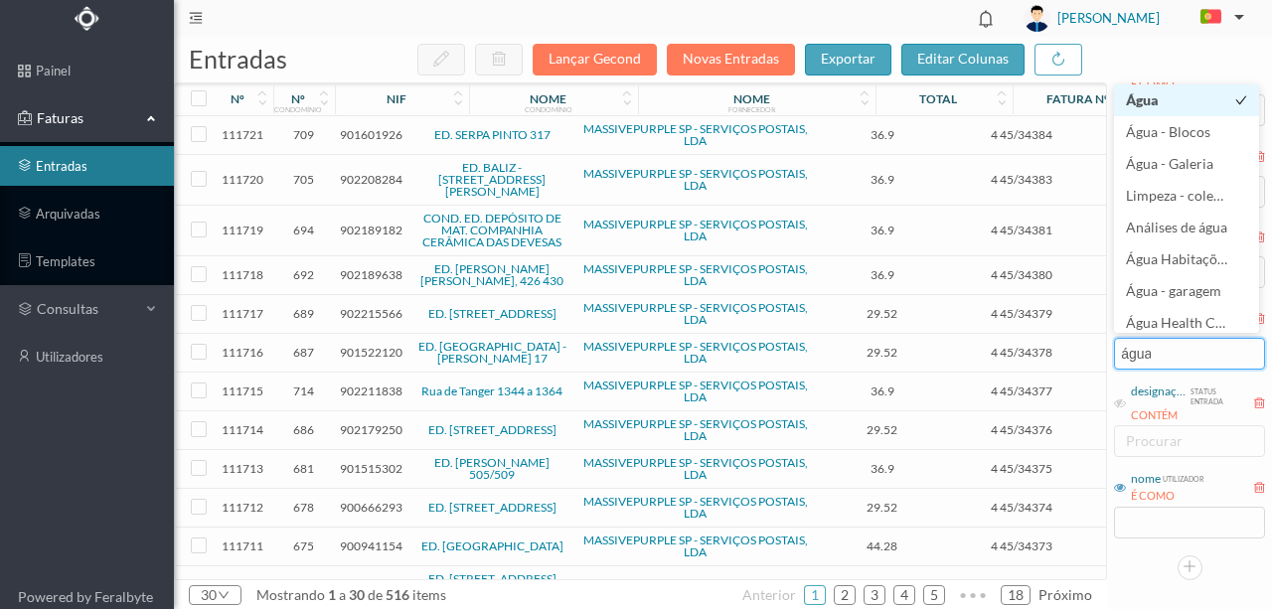
click at [1147, 99] on span "Água" at bounding box center [1142, 99] width 33 height 17
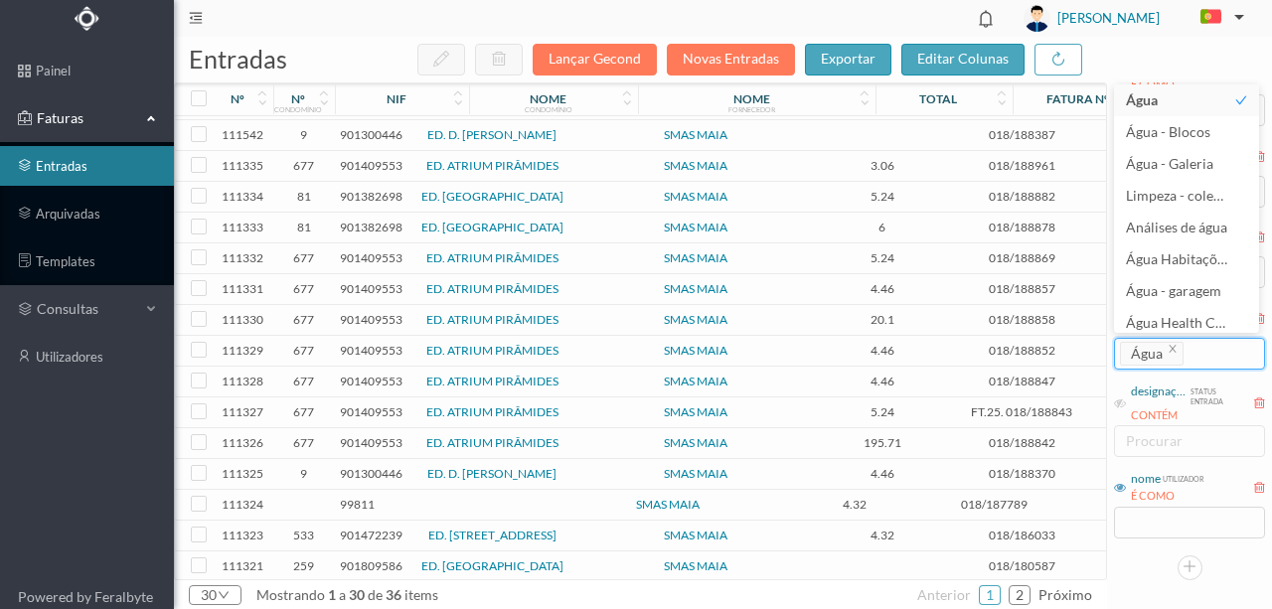
scroll to position [520, 0]
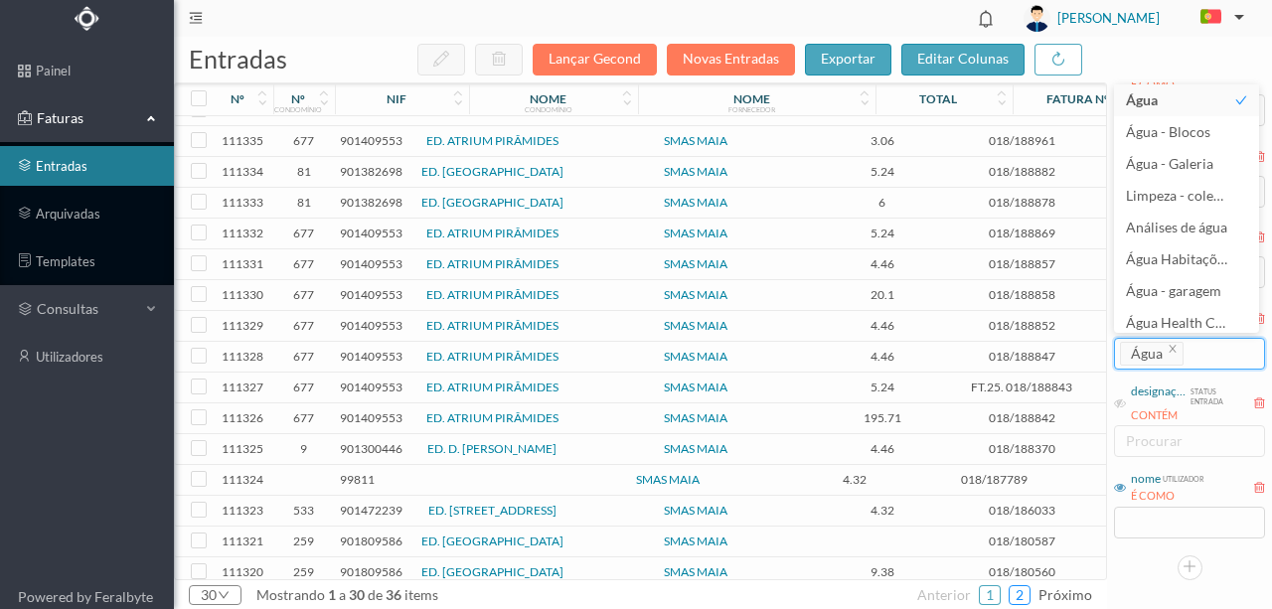
click at [1028, 594] on link "2" at bounding box center [1020, 595] width 20 height 30
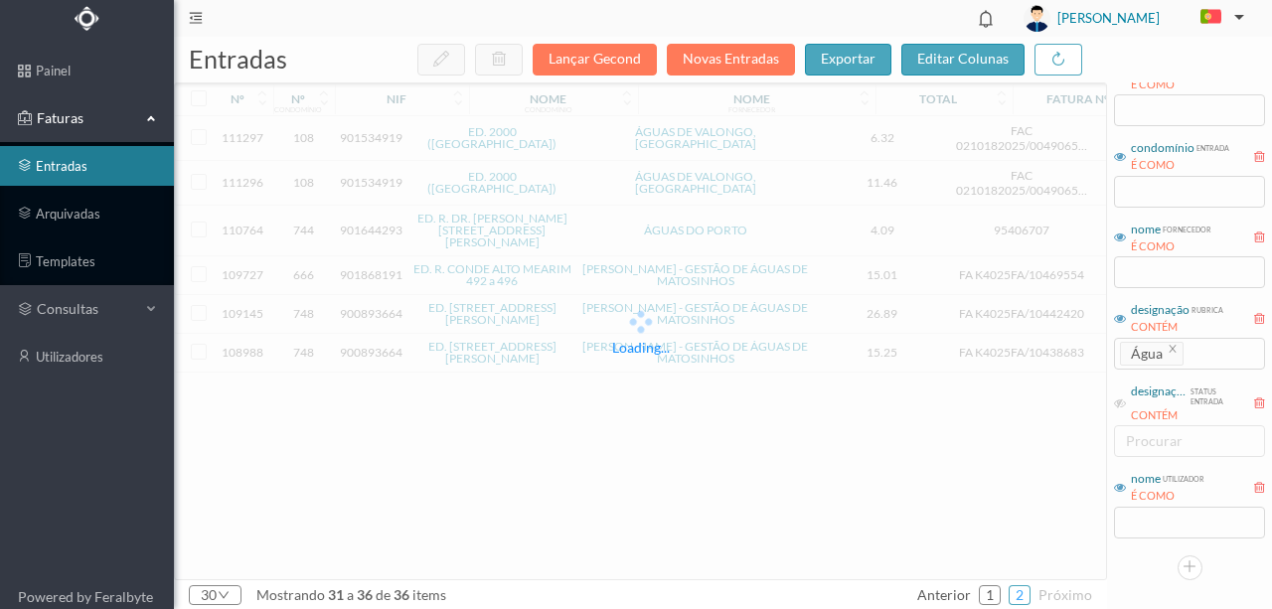
scroll to position [0, 0]
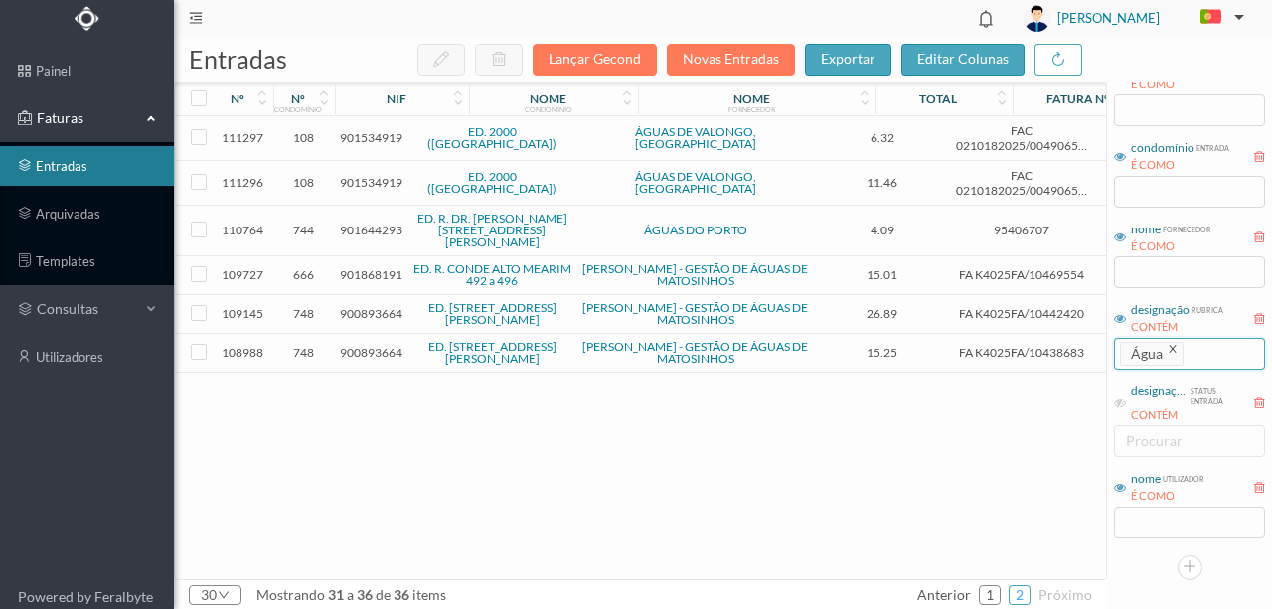
click at [1173, 350] on icon "icon: close" at bounding box center [1173, 349] width 10 height 10
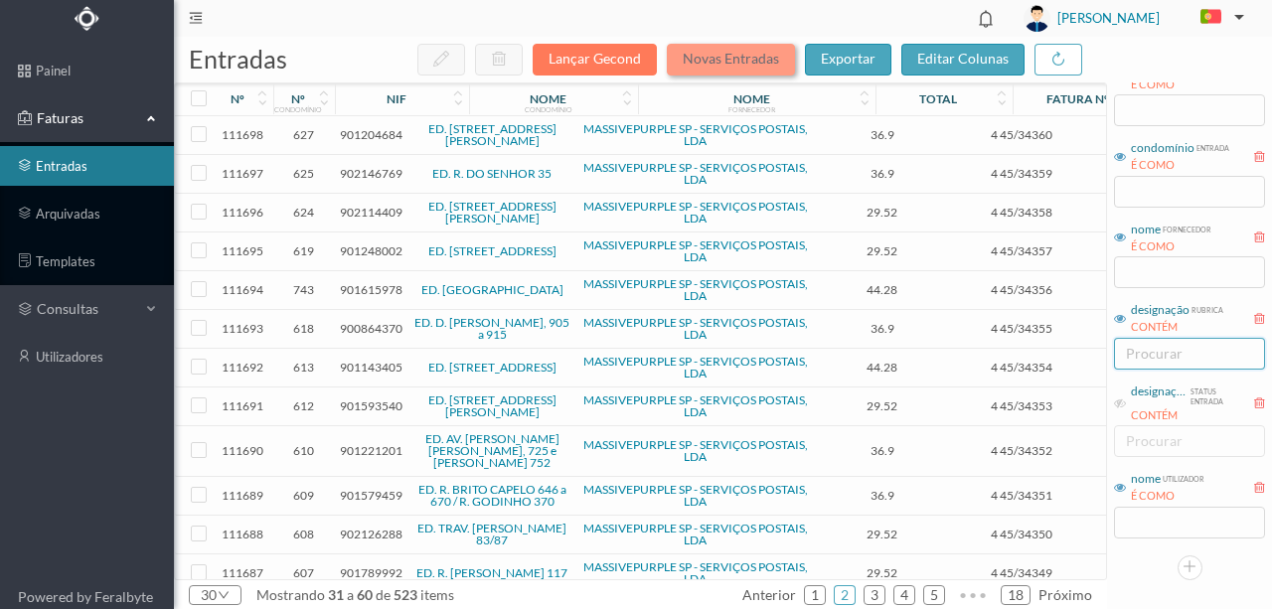
click at [708, 57] on button "Novas Entradas" at bounding box center [731, 60] width 128 height 32
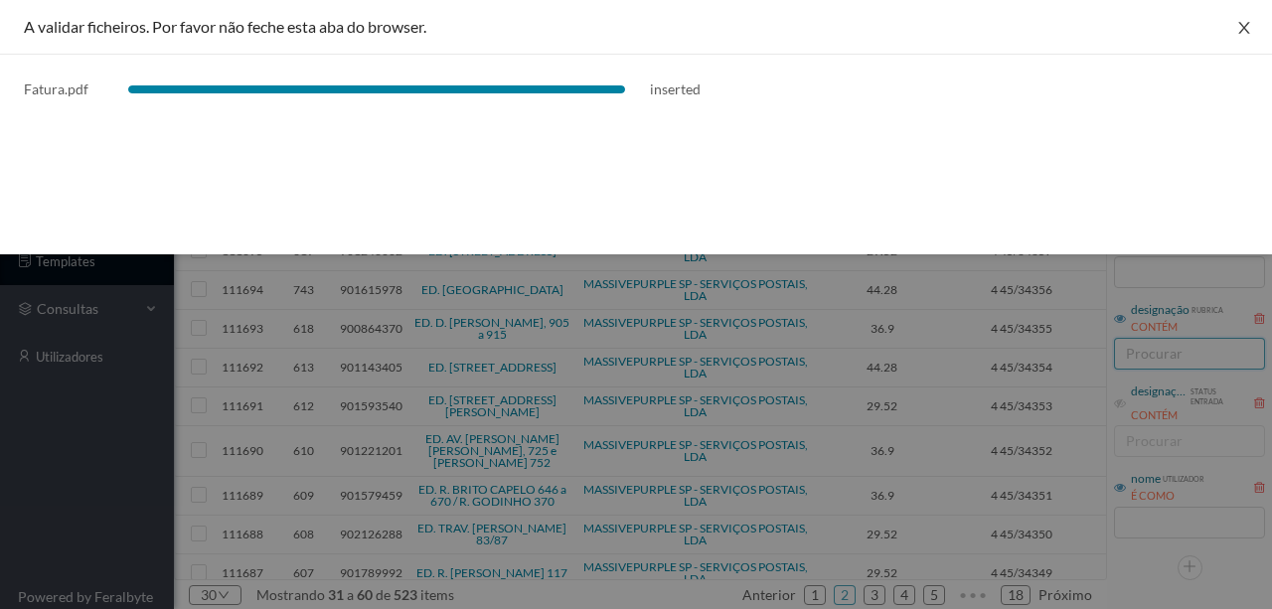
click at [1252, 23] on button "Close" at bounding box center [1245, 28] width 56 height 56
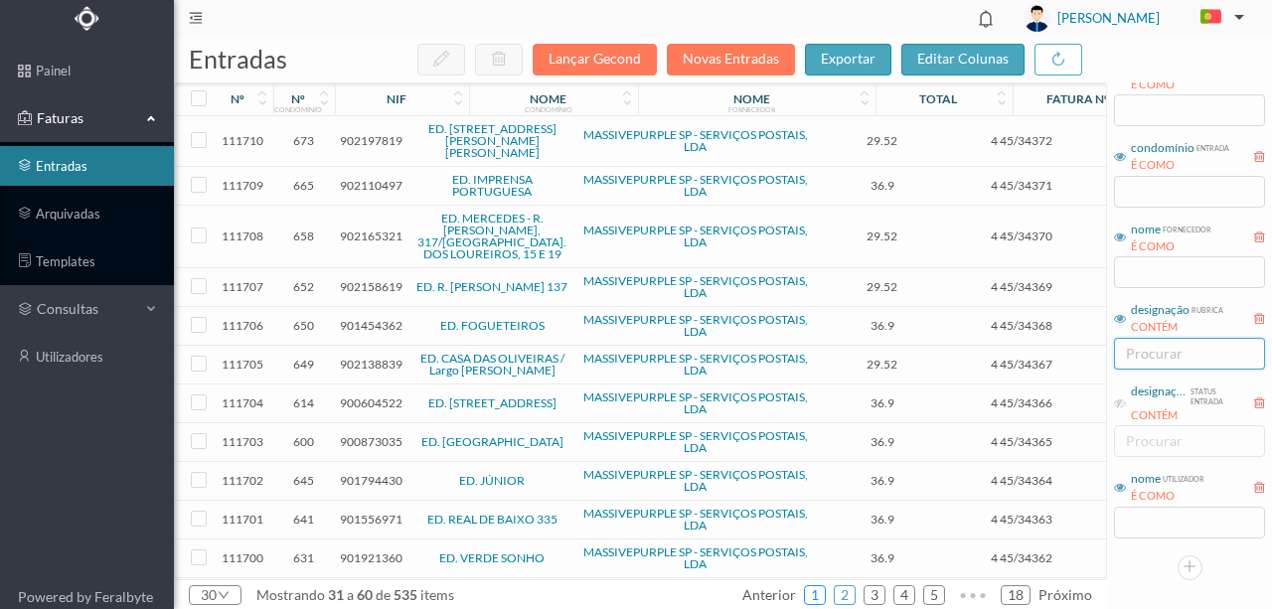
click at [819, 602] on link "1" at bounding box center [815, 595] width 20 height 30
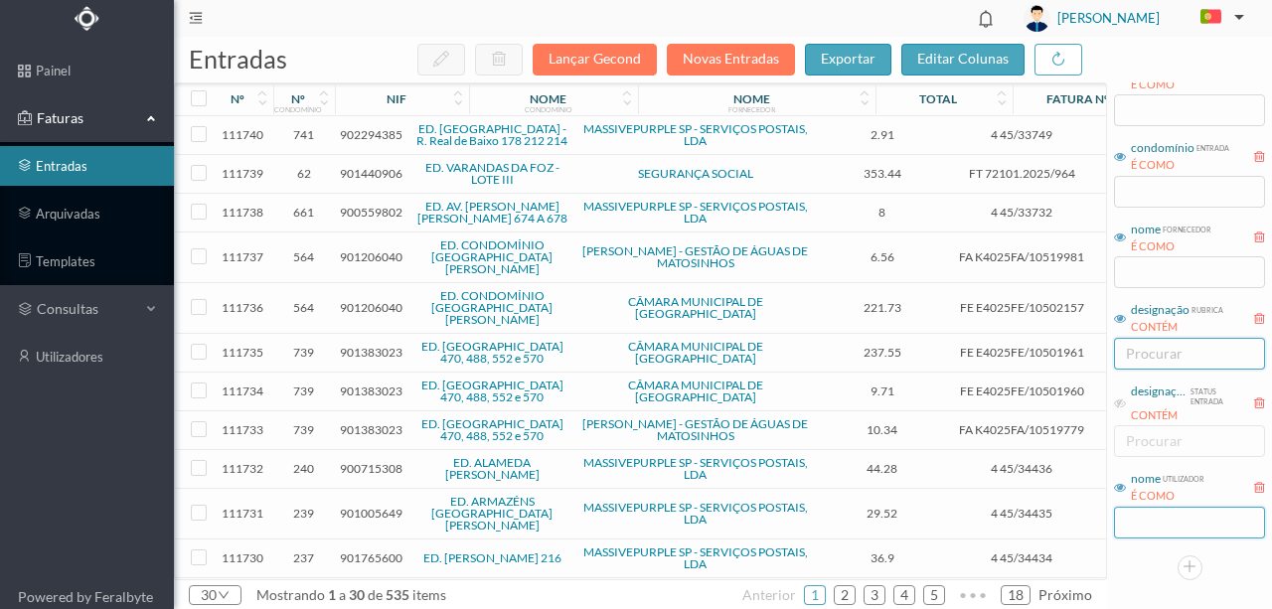
click at [1177, 519] on input "text" at bounding box center [1189, 523] width 151 height 32
click at [1139, 270] on input "text" at bounding box center [1189, 272] width 151 height 32
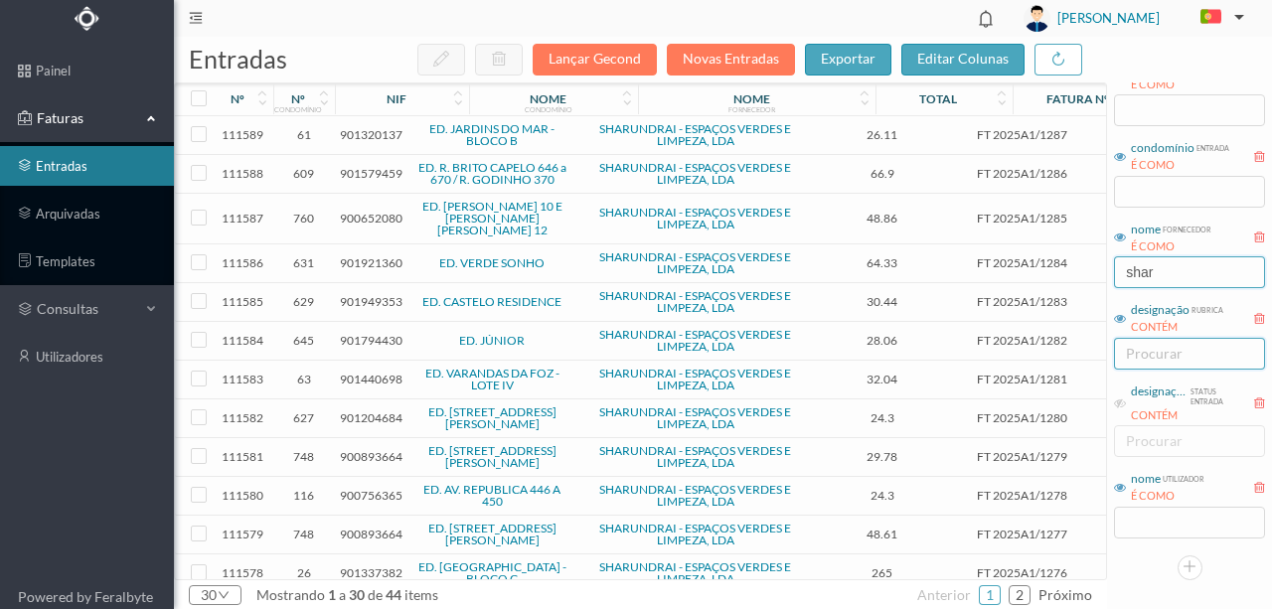
type input "shar"
